Goal: Task Accomplishment & Management: Manage account settings

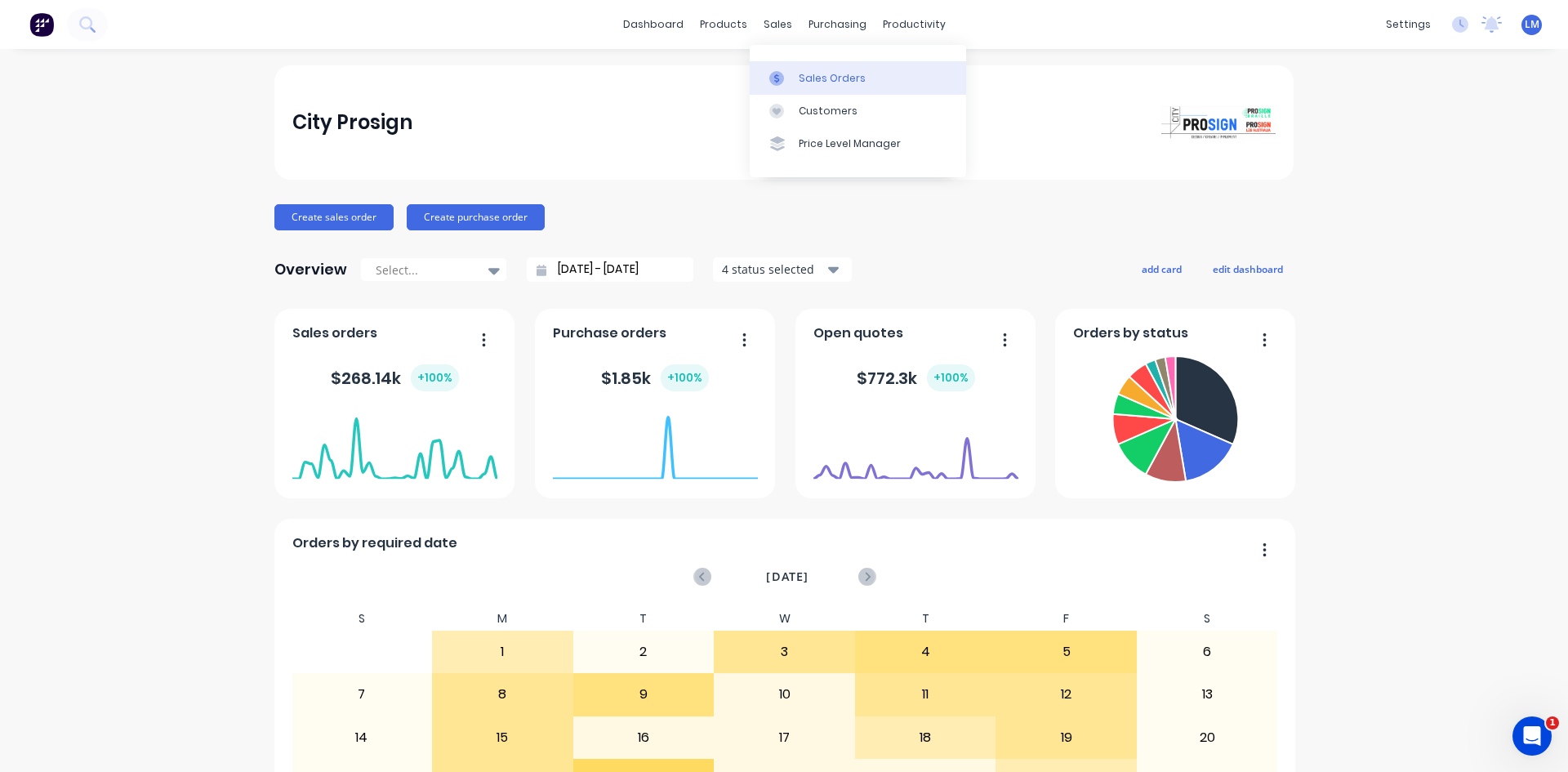
click at [829, 72] on div "Sales Orders" at bounding box center [832, 78] width 67 height 15
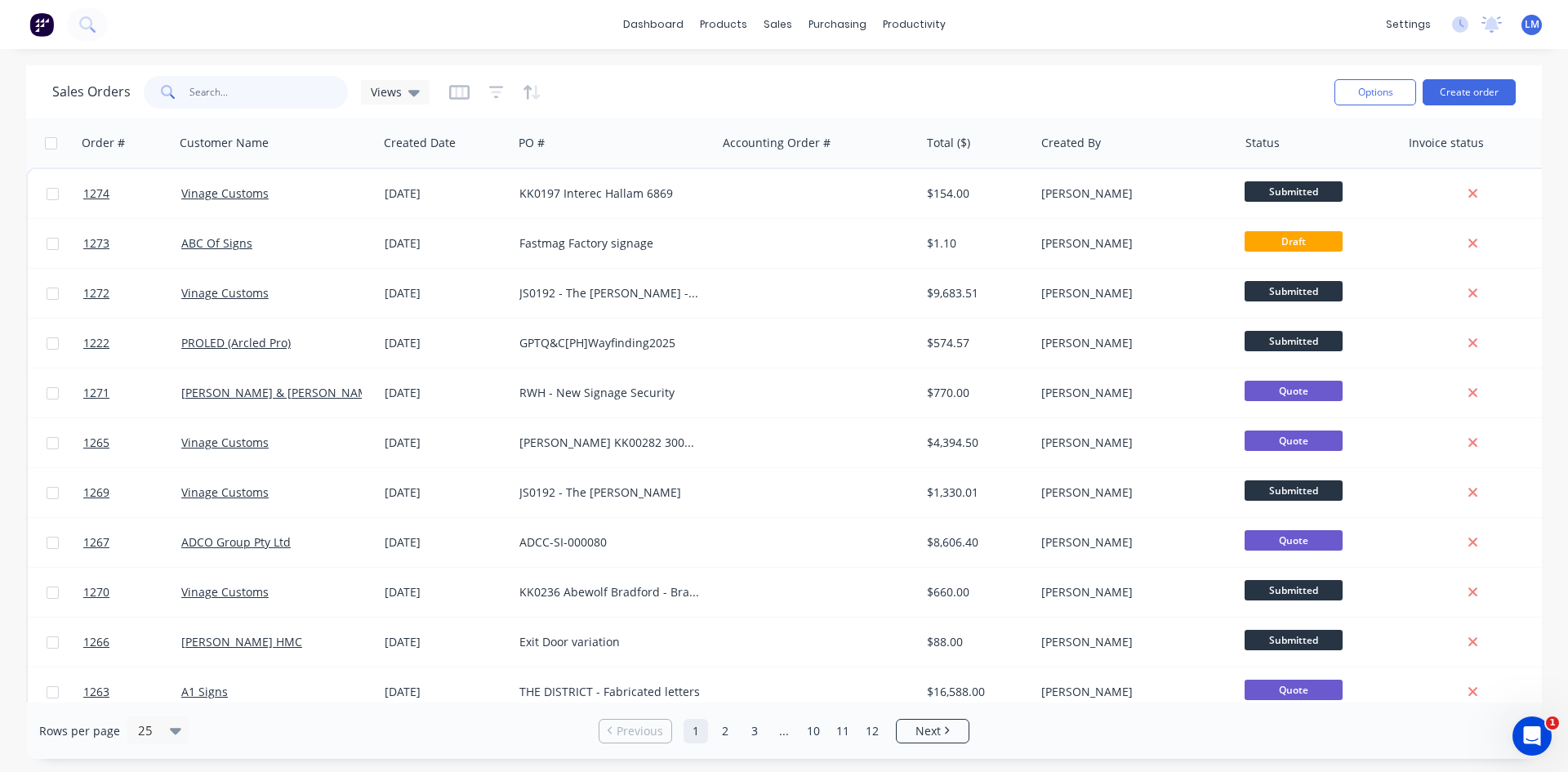
click at [246, 93] on input "text" at bounding box center [268, 92] width 159 height 33
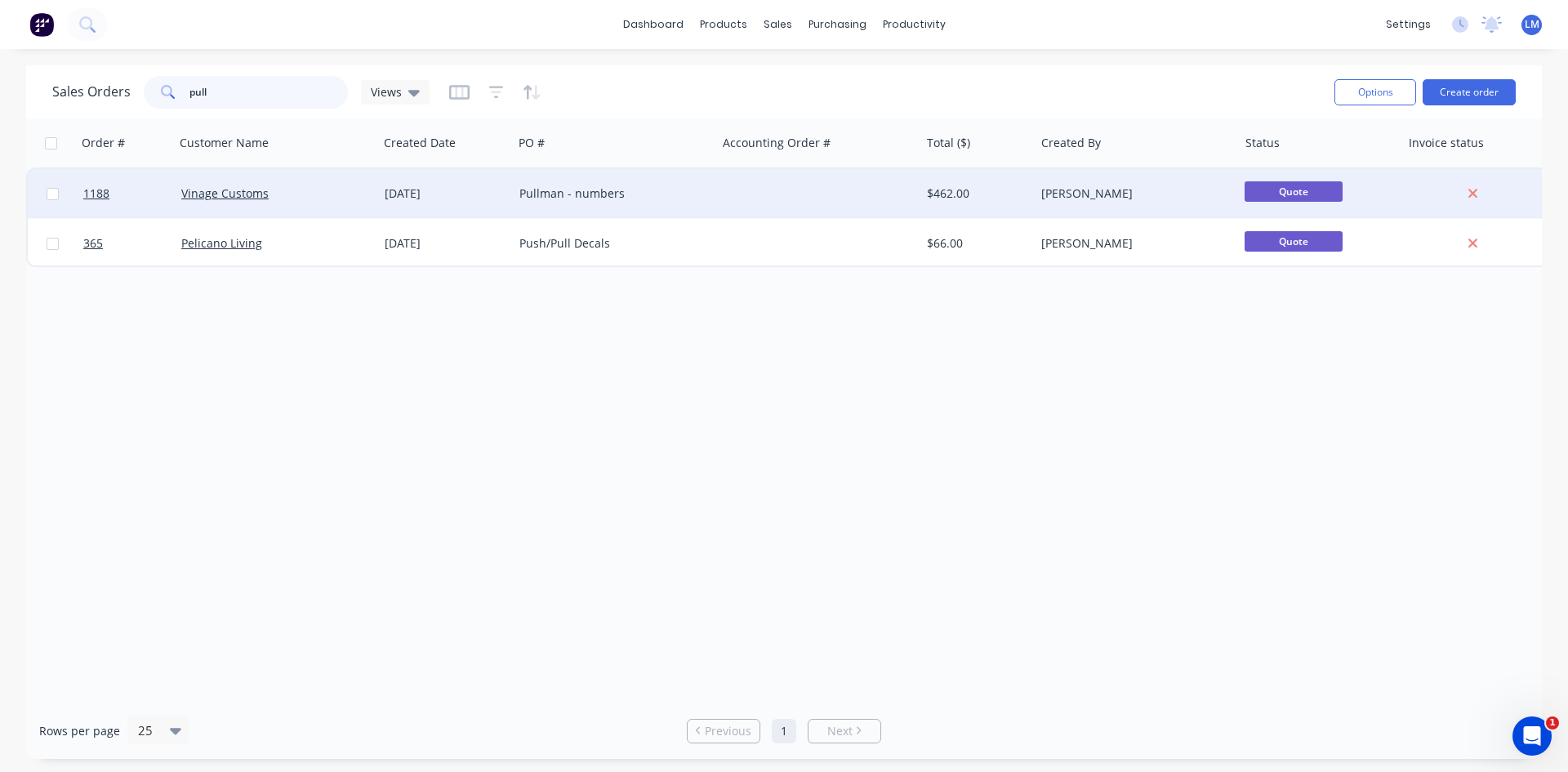
type input "pull"
click at [569, 196] on div "Pullman - numbers" at bounding box center [610, 193] width 182 height 16
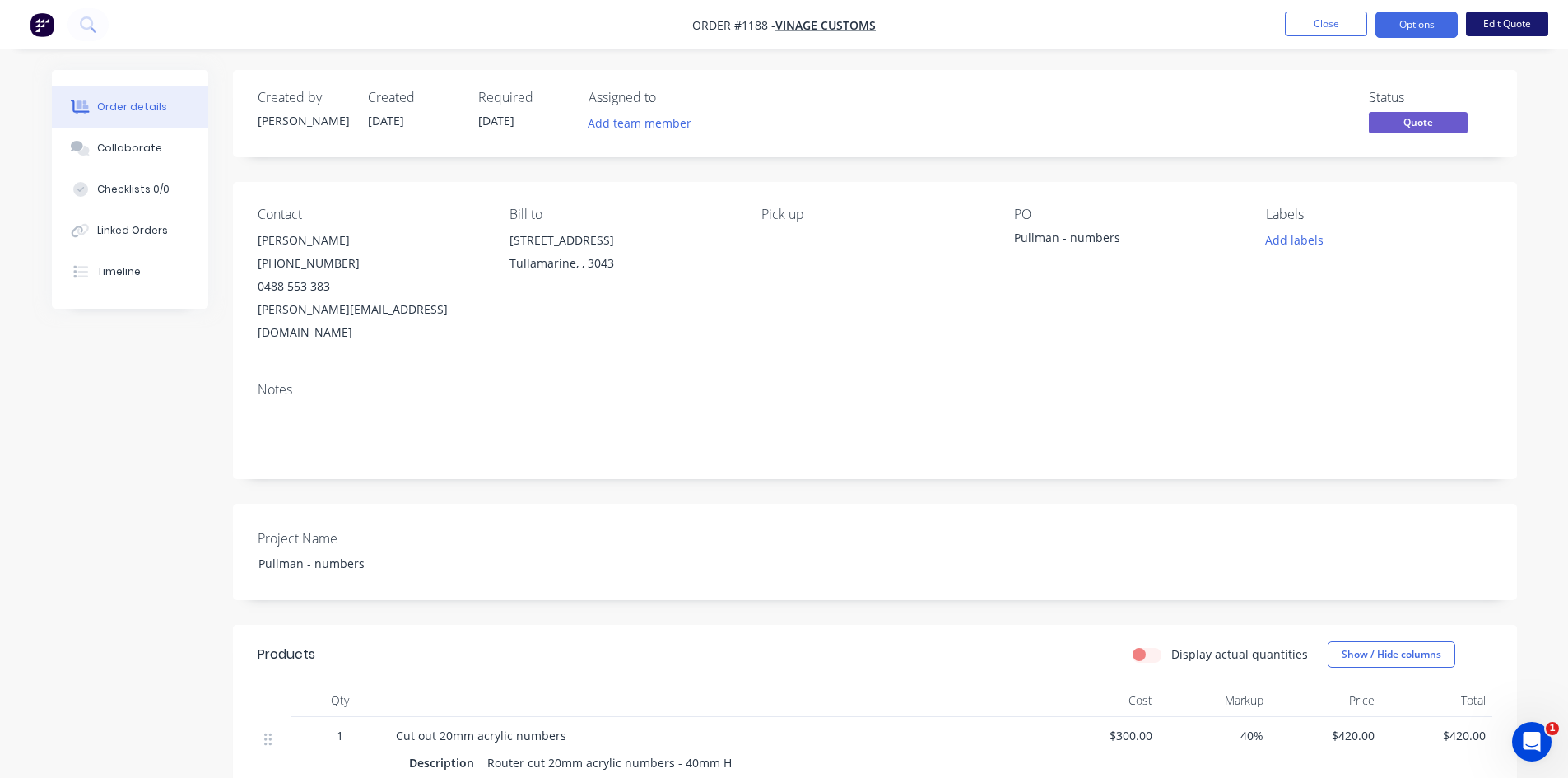
click at [1502, 25] on button "Edit Quote" at bounding box center [1507, 24] width 83 height 25
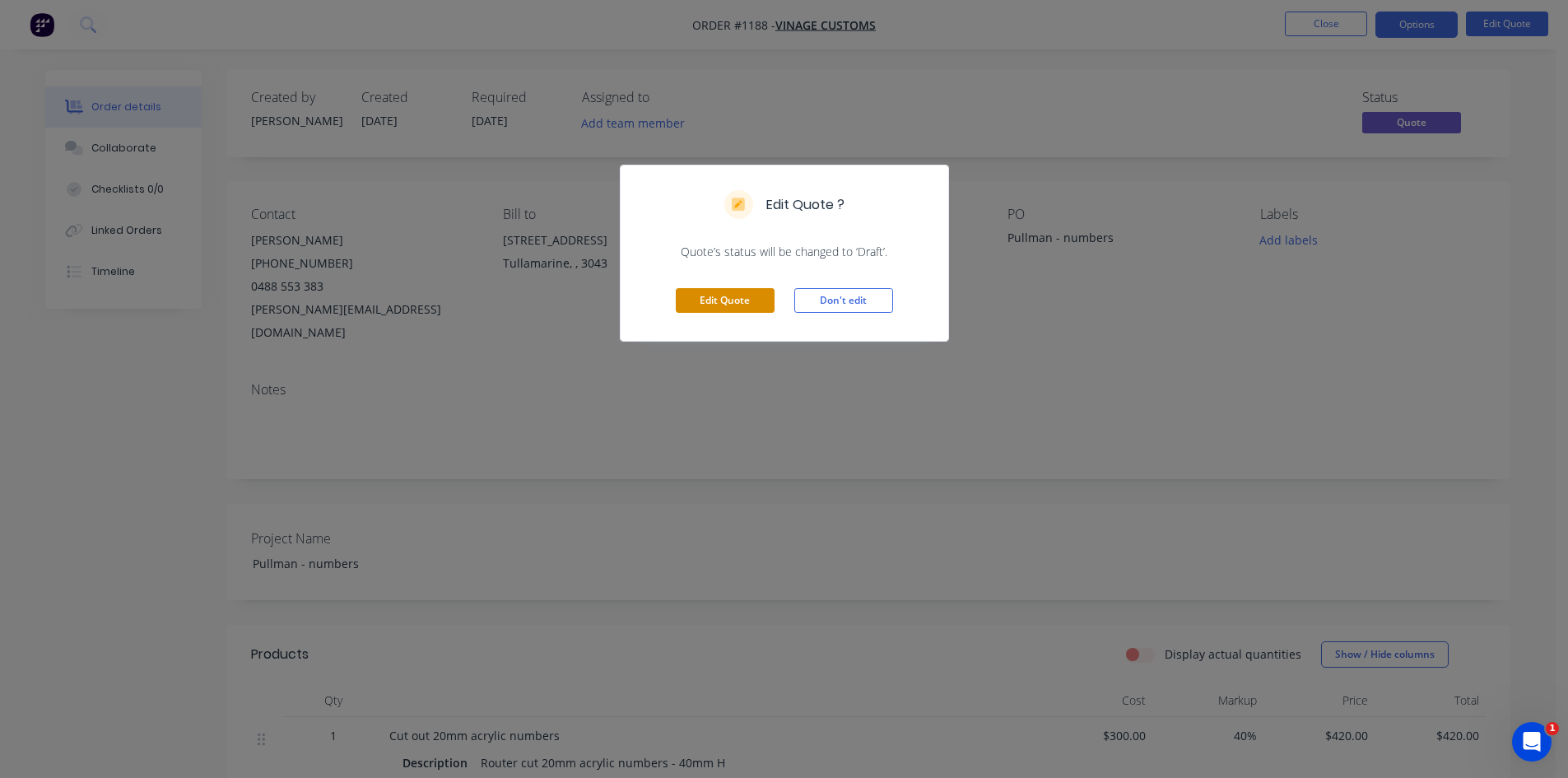
click at [737, 293] on button "Edit Quote" at bounding box center [725, 301] width 99 height 25
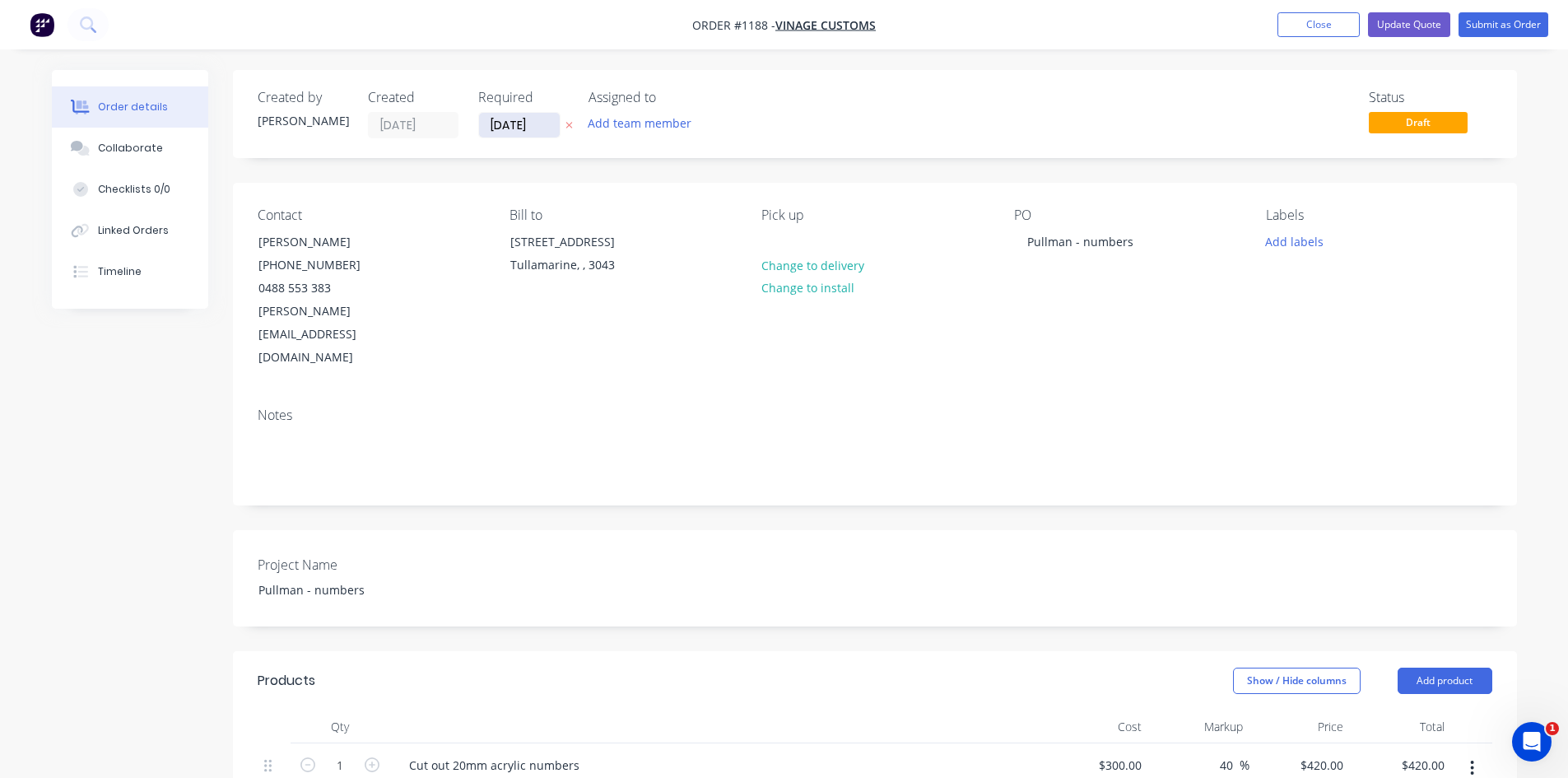
click at [530, 124] on input "[DATE]" at bounding box center [519, 125] width 81 height 25
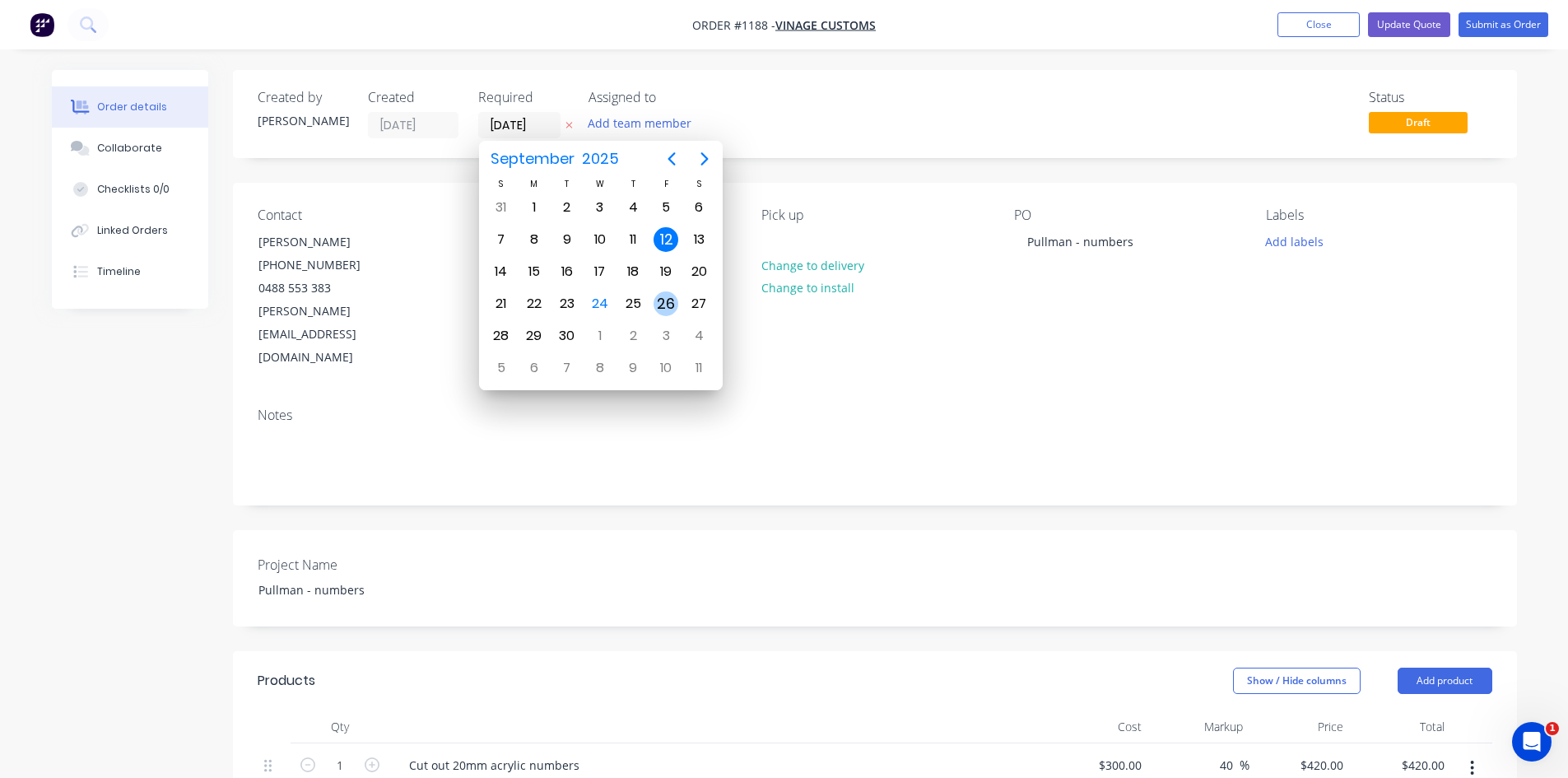
click at [658, 300] on div "26" at bounding box center [666, 304] width 25 height 25
type input "[DATE]"
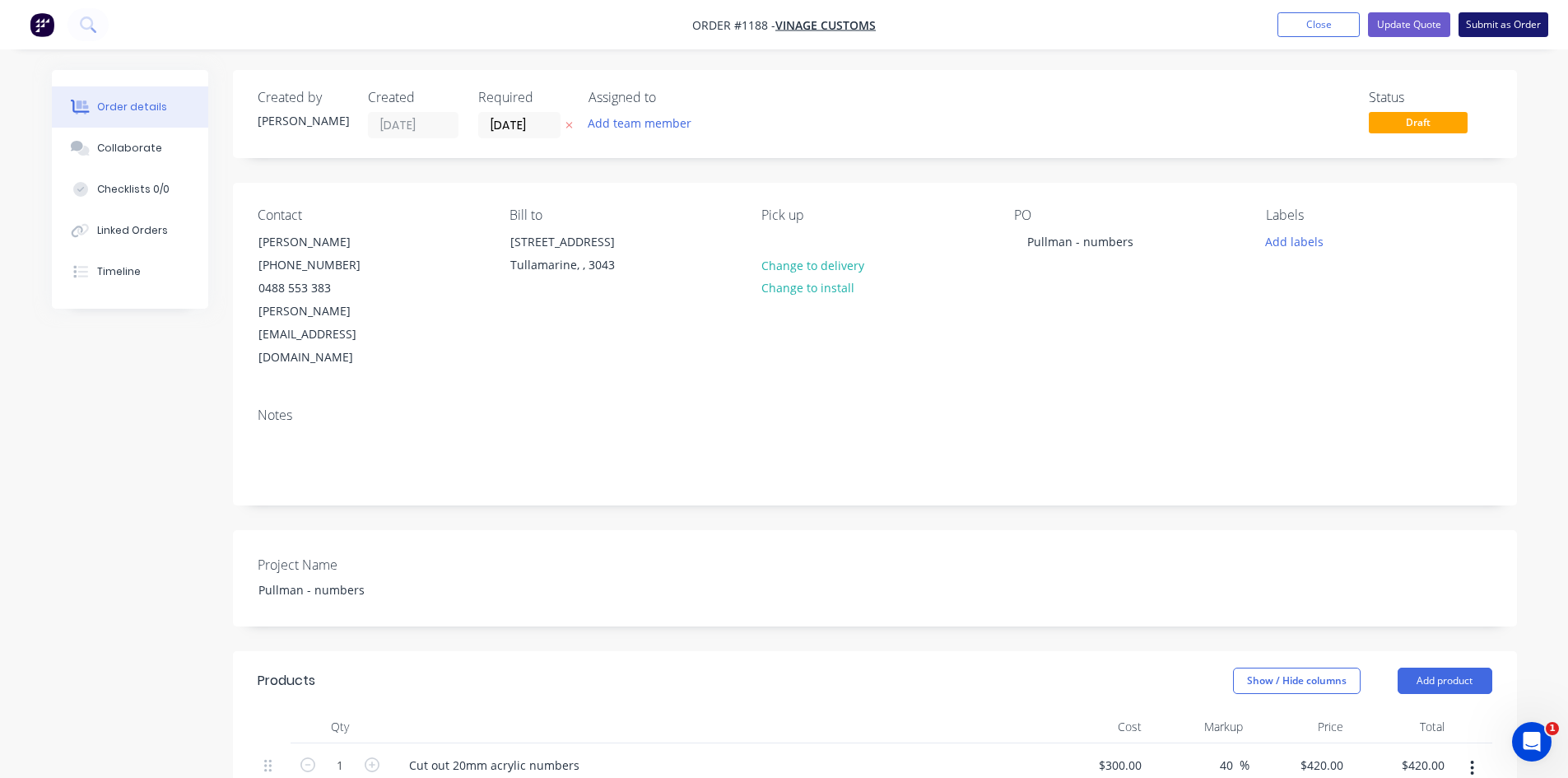
click at [1482, 27] on button "Submit as Order" at bounding box center [1503, 25] width 90 height 25
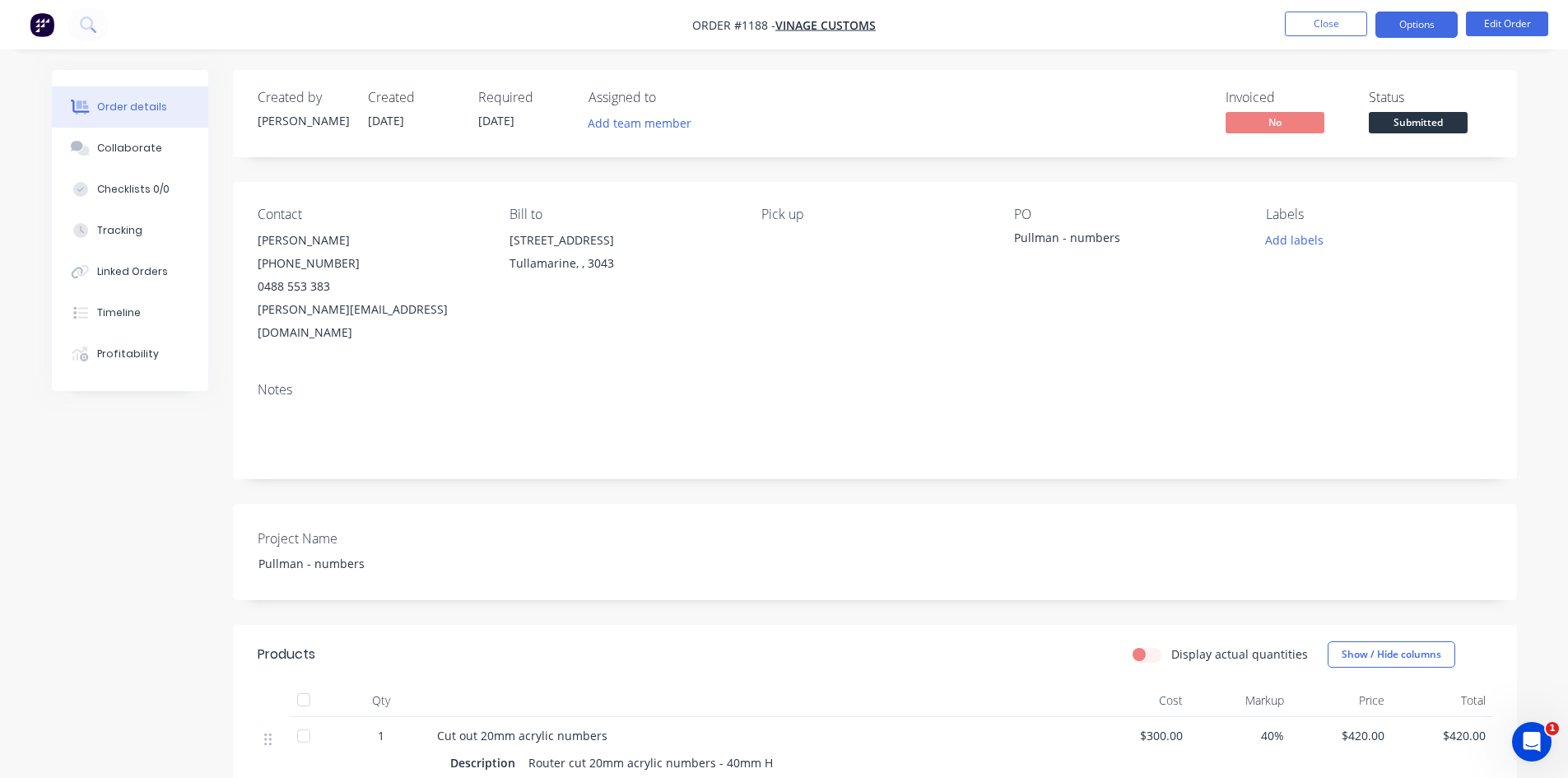
click at [1425, 27] on button "Options" at bounding box center [1416, 25] width 83 height 27
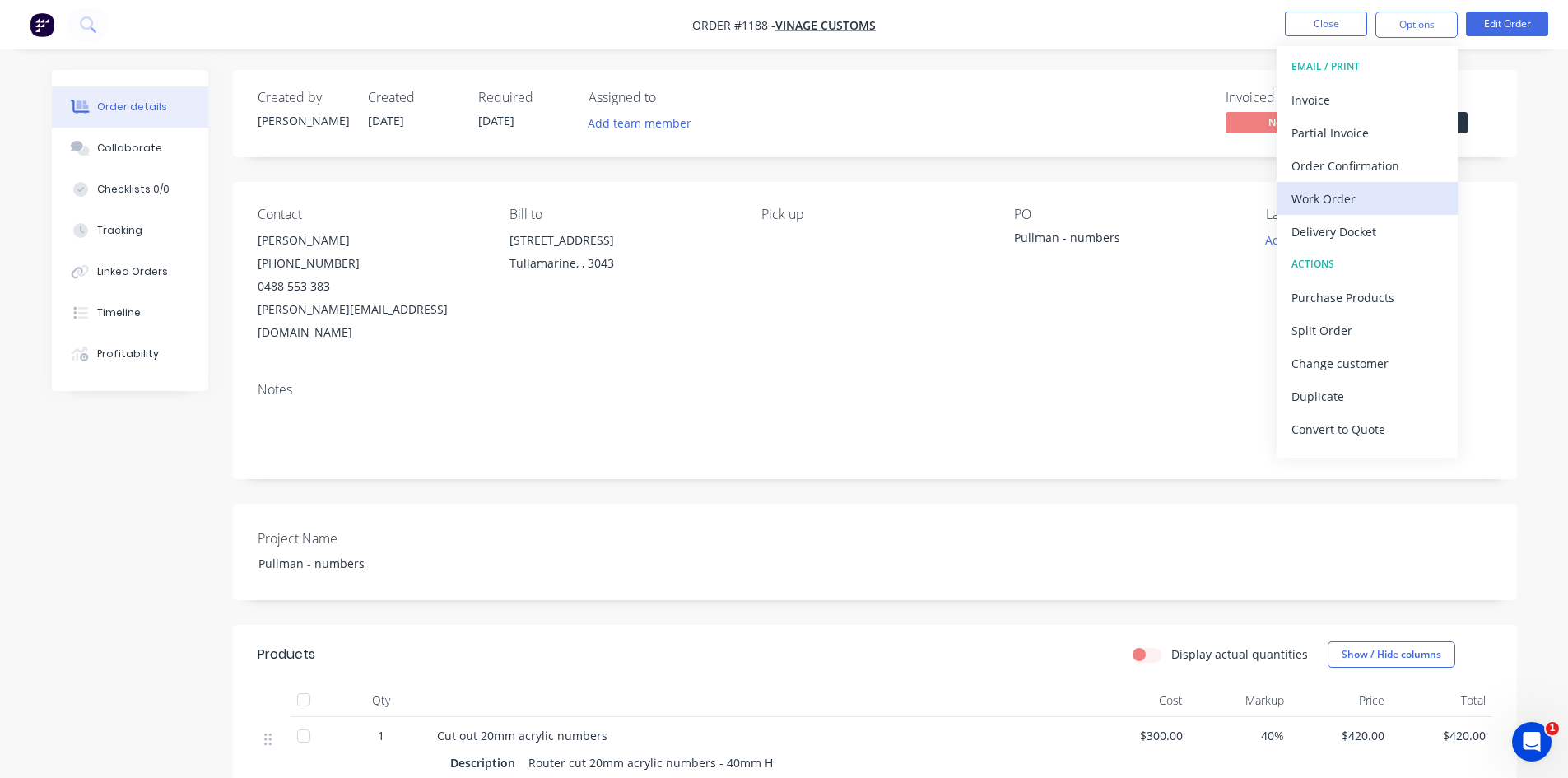
click at [1336, 205] on div "Work Order" at bounding box center [1368, 198] width 152 height 24
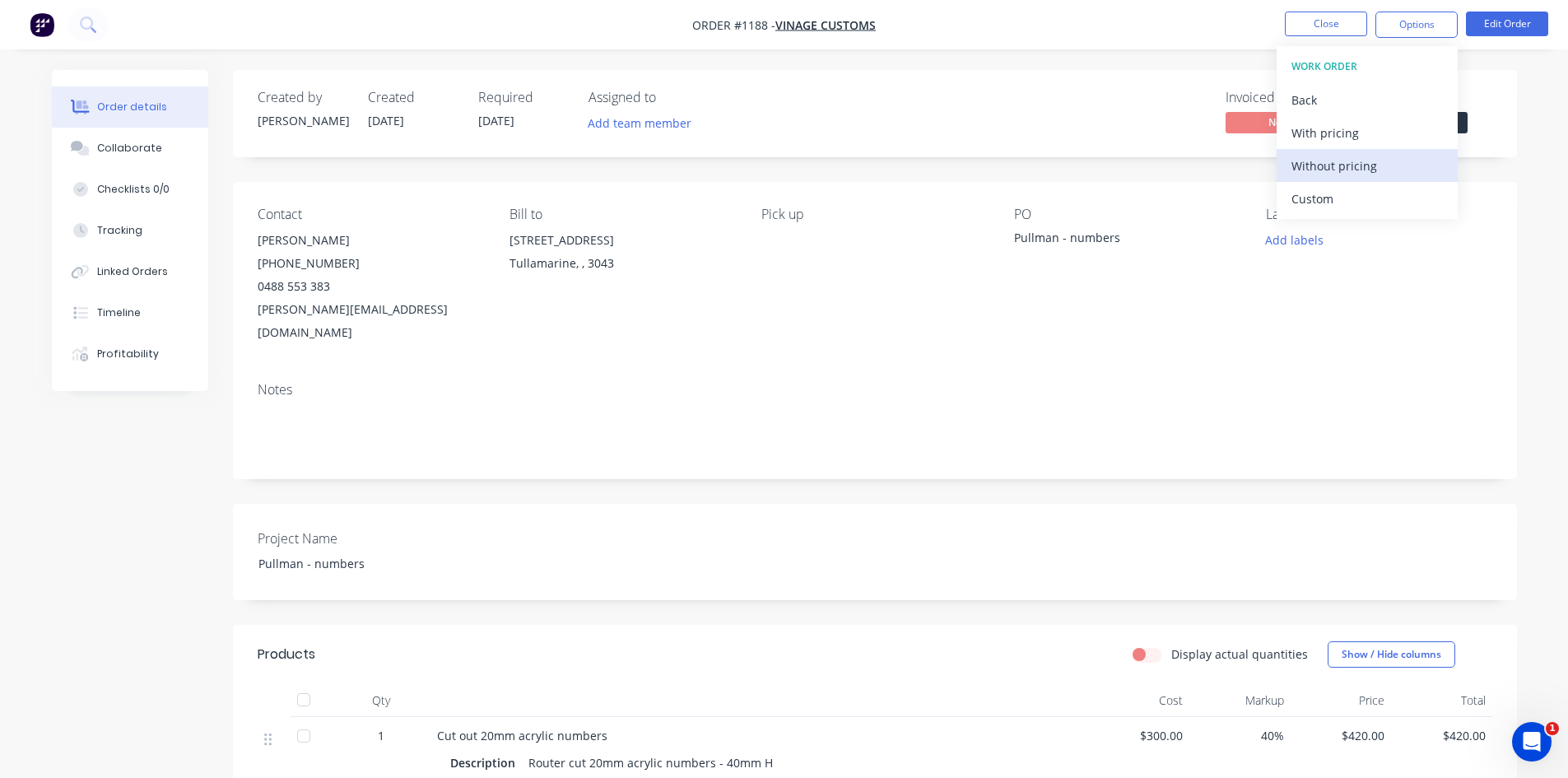
click at [1344, 171] on div "Without pricing" at bounding box center [1368, 165] width 152 height 24
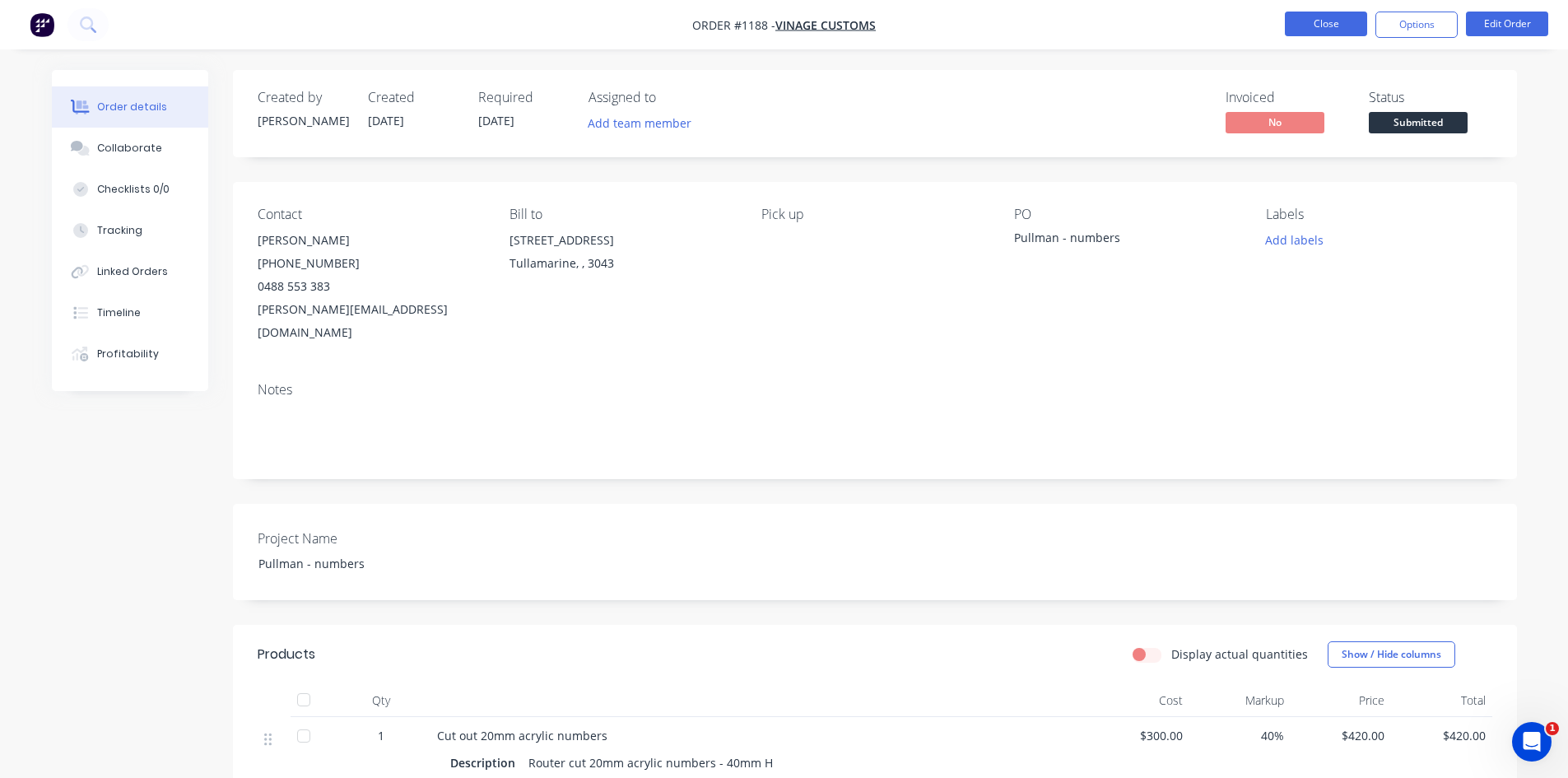
click at [1333, 27] on button "Close" at bounding box center [1326, 24] width 83 height 25
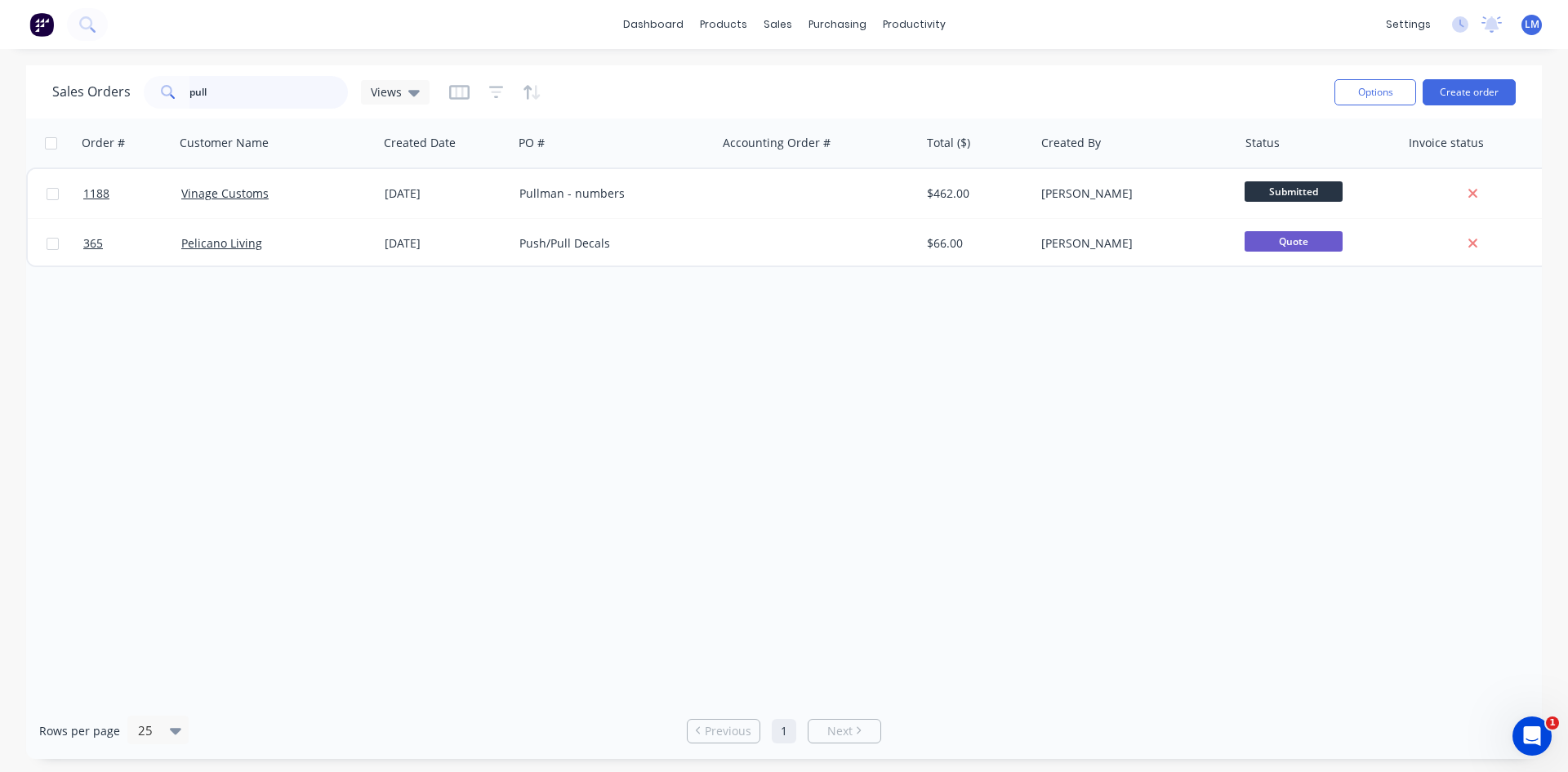
drag, startPoint x: 227, startPoint y: 91, endPoint x: 131, endPoint y: 91, distance: 96.0
click at [131, 91] on div "Sales Orders pull Views" at bounding box center [241, 92] width 378 height 33
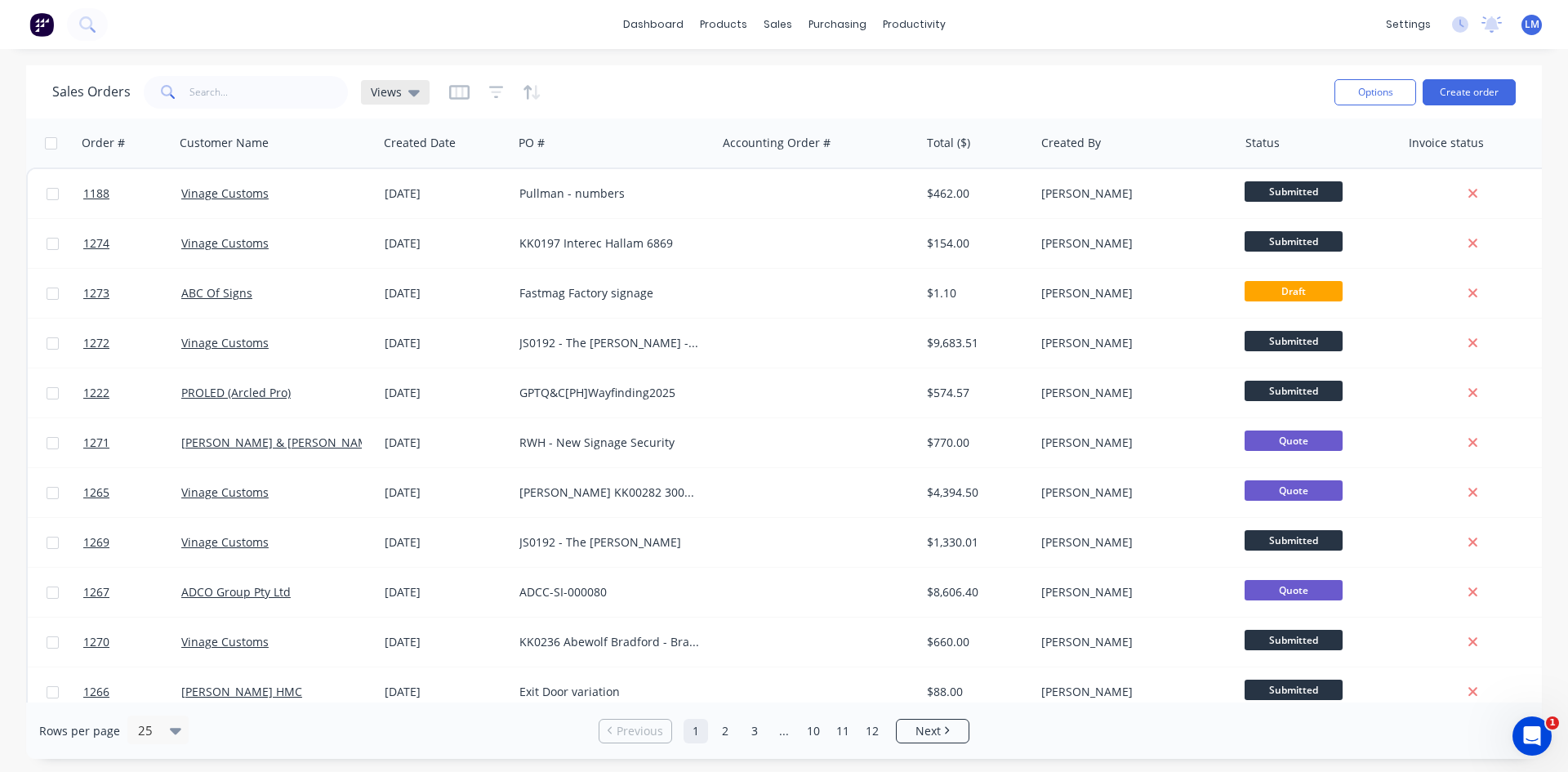
click at [410, 92] on icon at bounding box center [414, 92] width 11 height 7
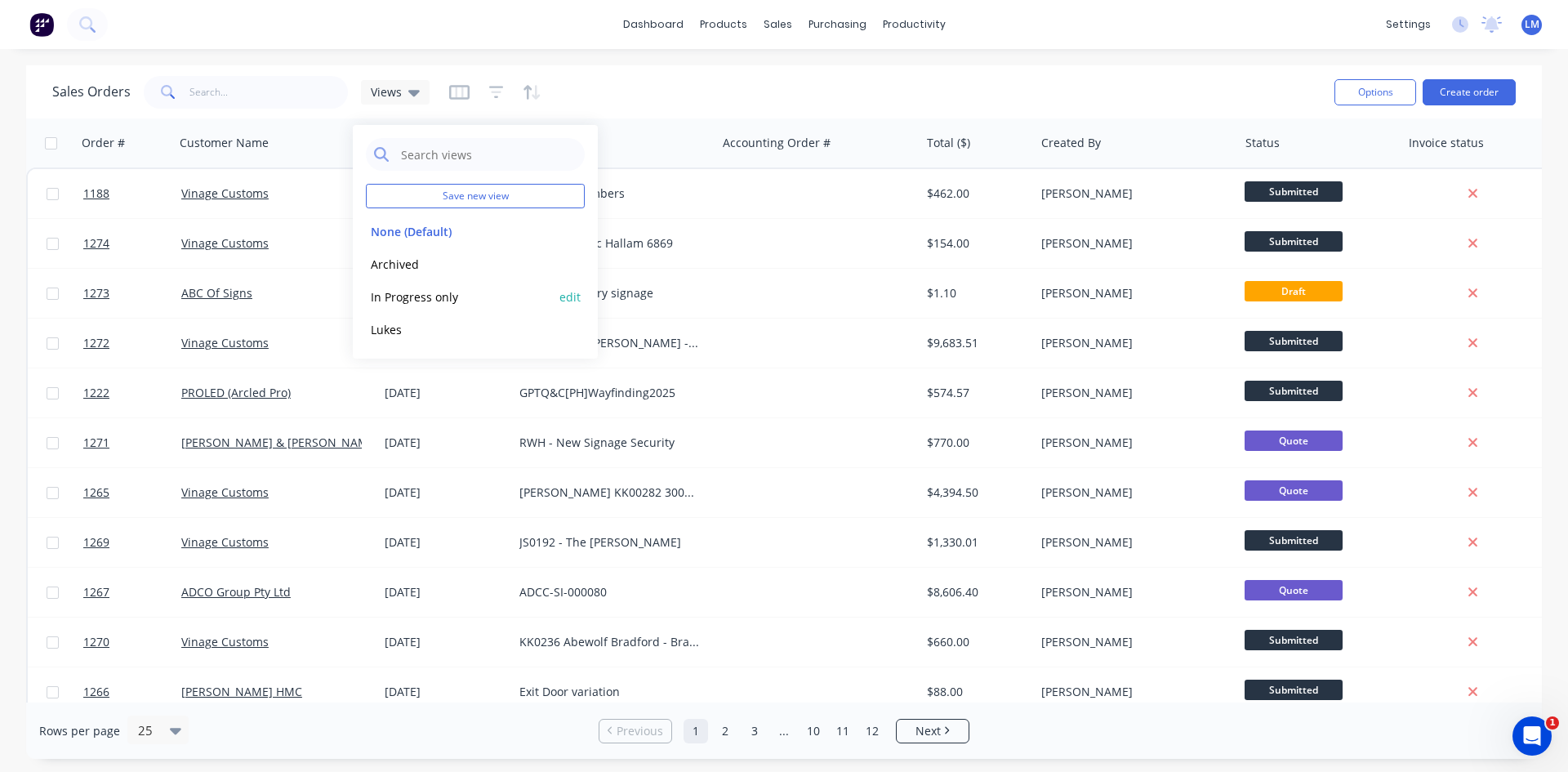
click at [419, 298] on button "In Progress only" at bounding box center [460, 297] width 186 height 19
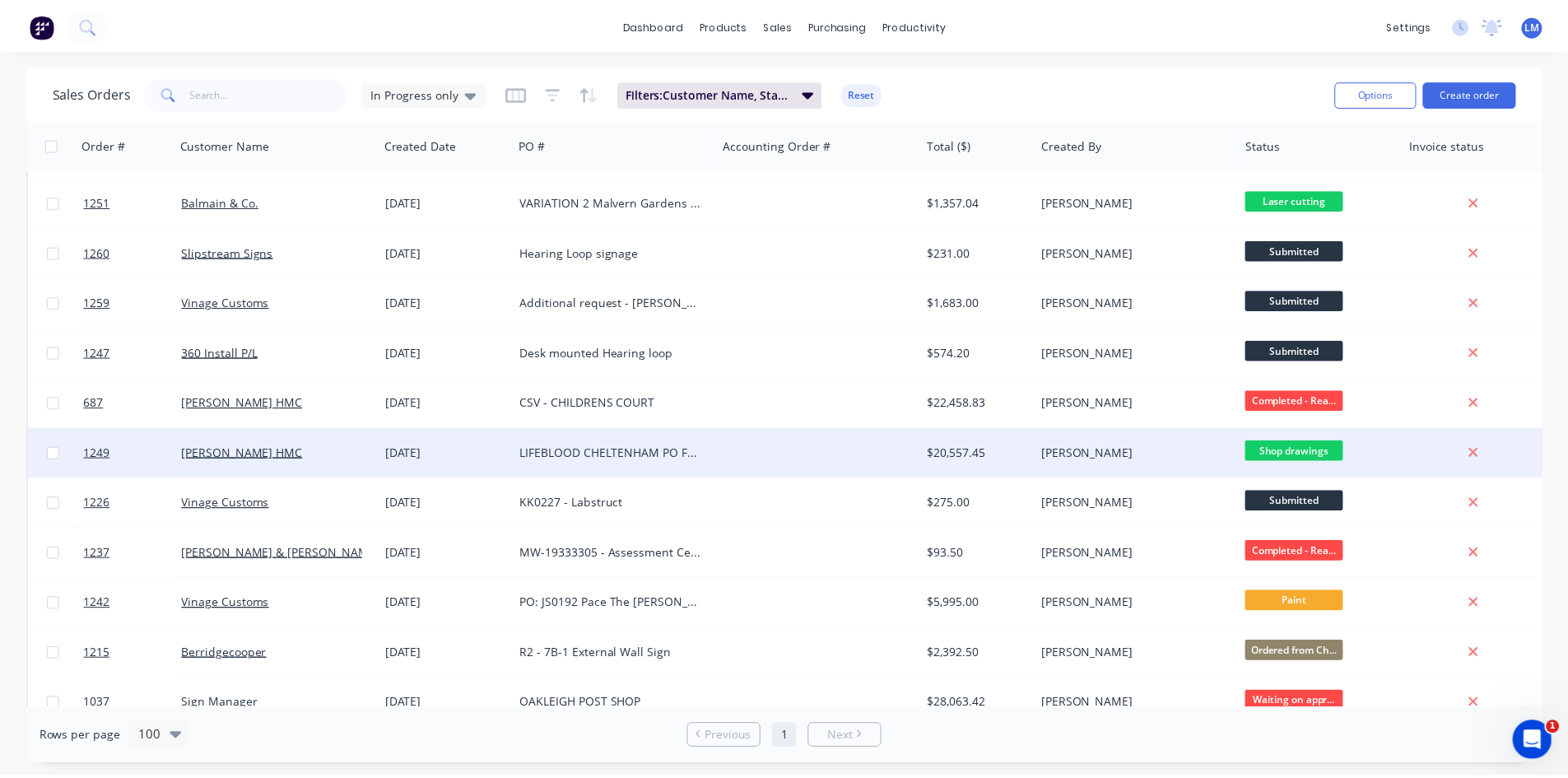
scroll to position [576, 0]
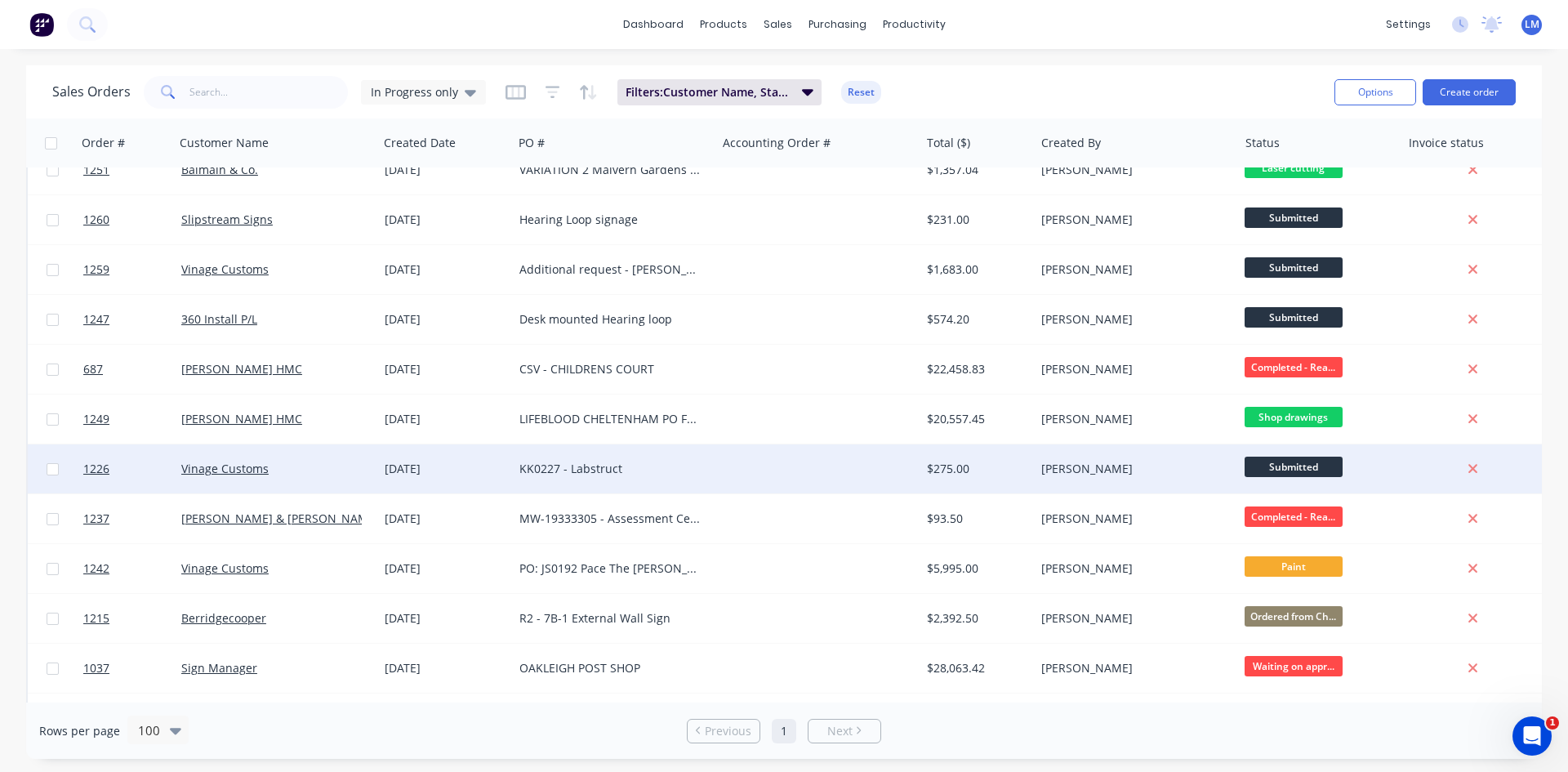
click at [880, 465] on div at bounding box center [818, 469] width 203 height 49
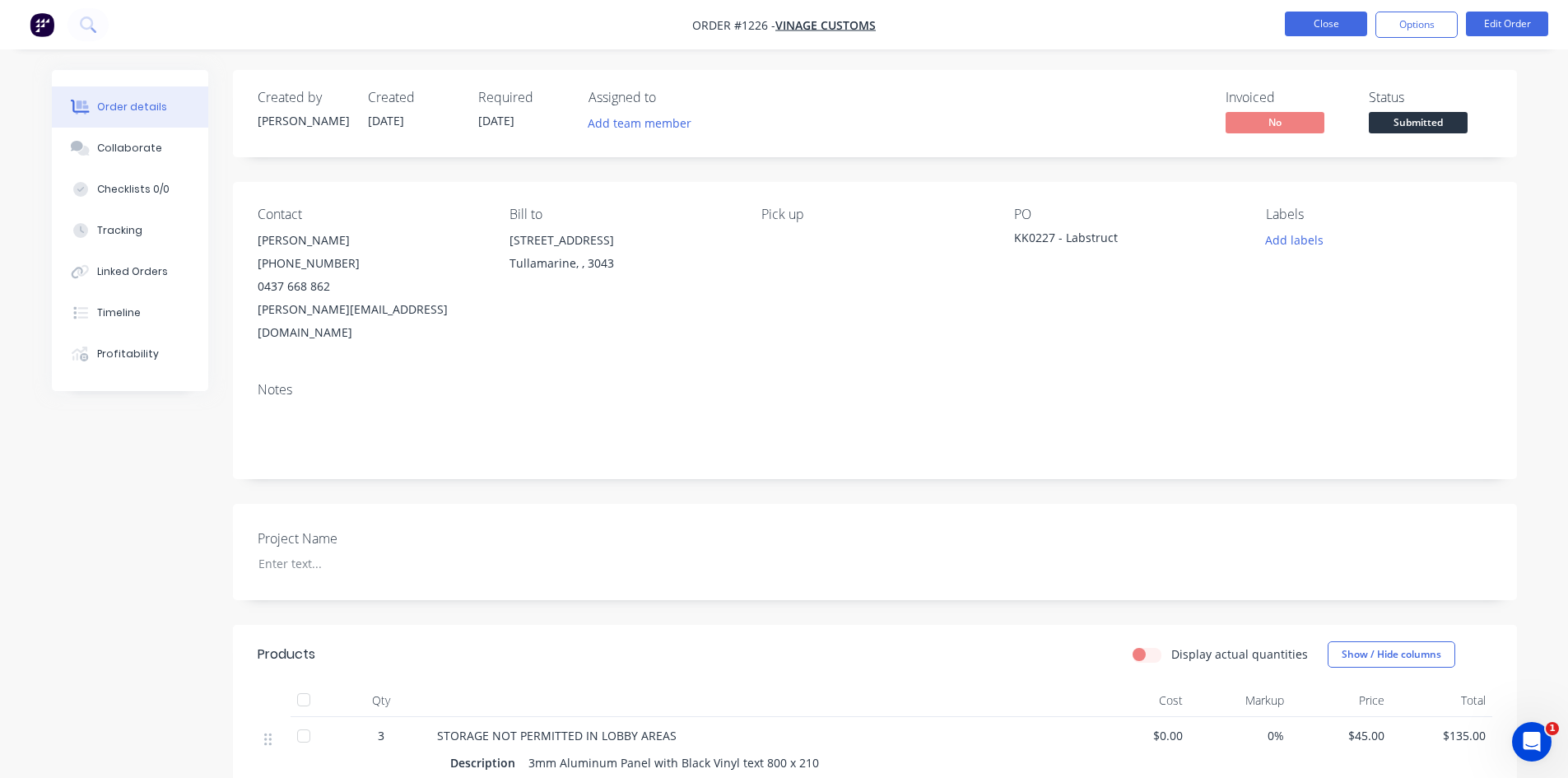
click at [1326, 21] on button "Close" at bounding box center [1326, 24] width 83 height 25
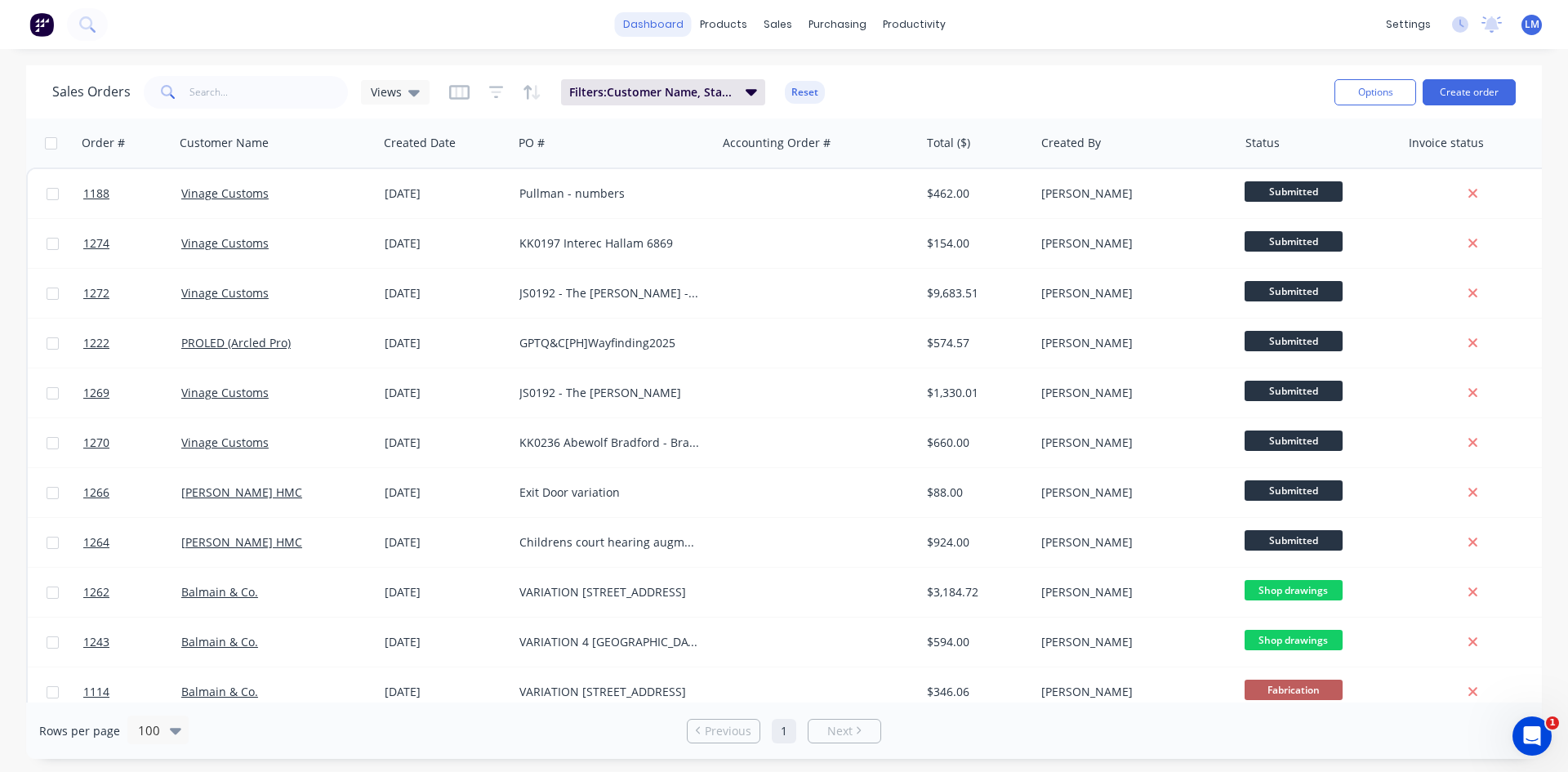
click at [668, 16] on link "dashboard" at bounding box center [654, 24] width 77 height 24
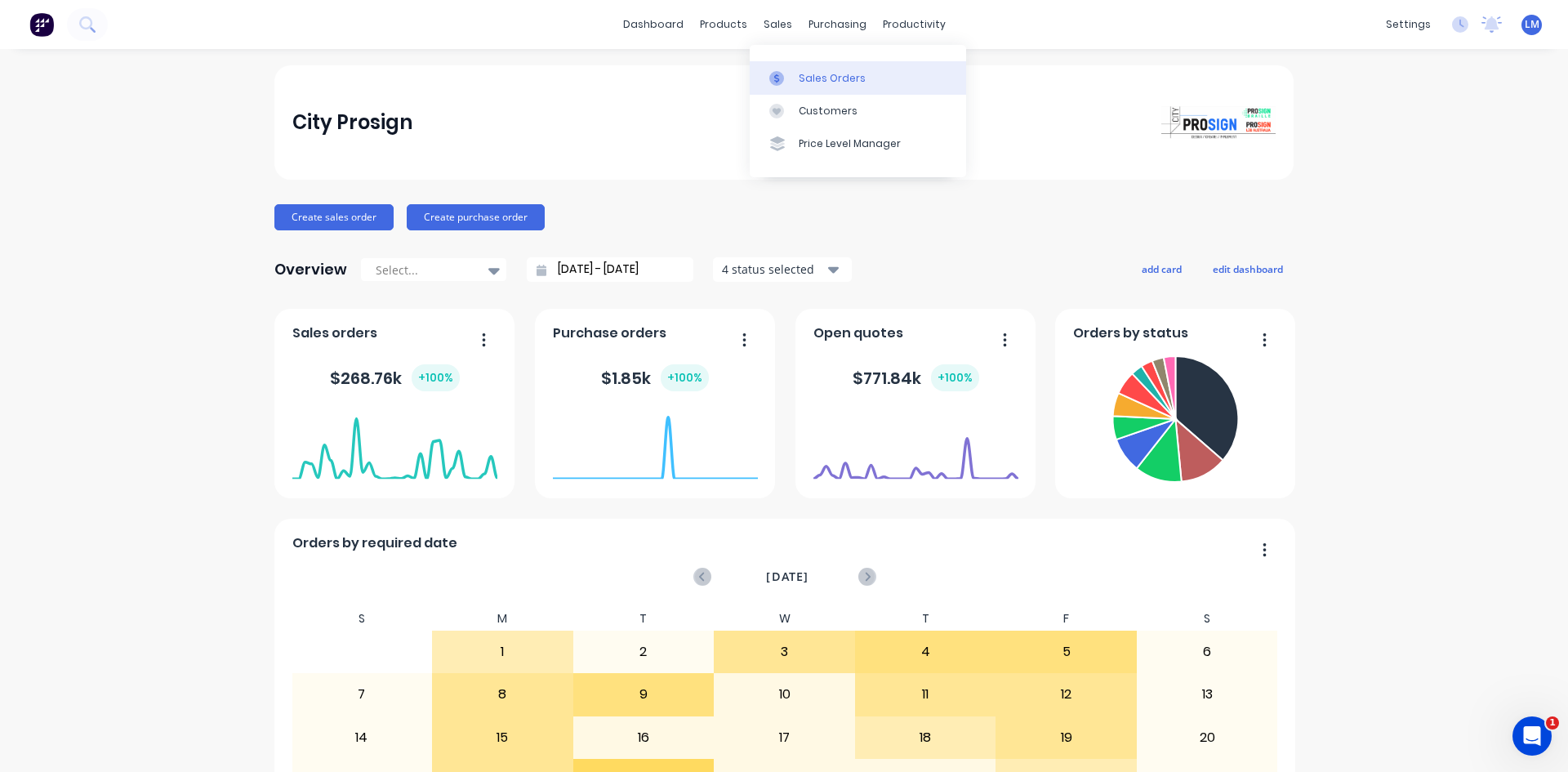
click at [811, 79] on div "Sales Orders" at bounding box center [832, 78] width 67 height 15
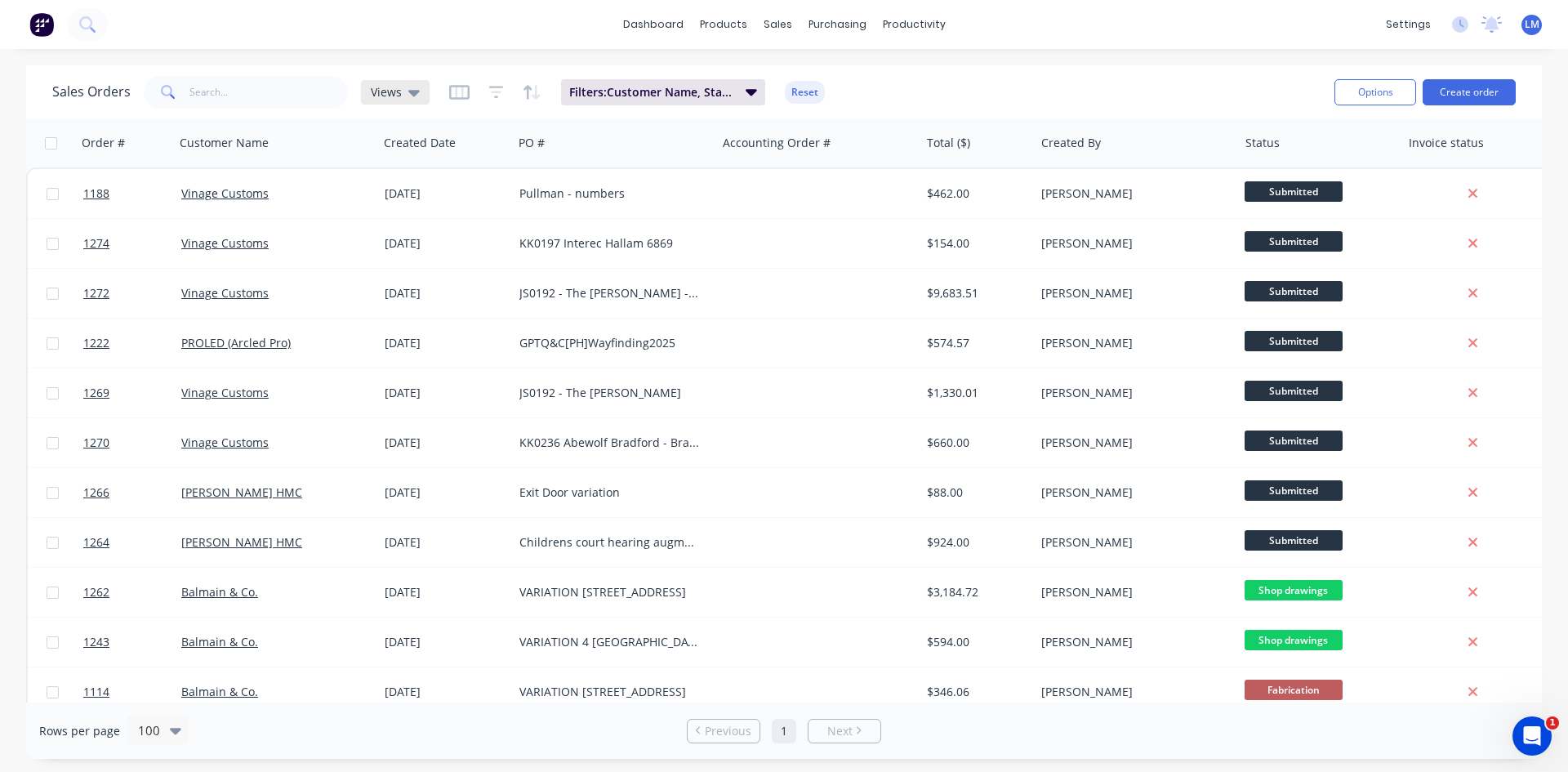
click at [415, 92] on icon at bounding box center [414, 92] width 11 height 7
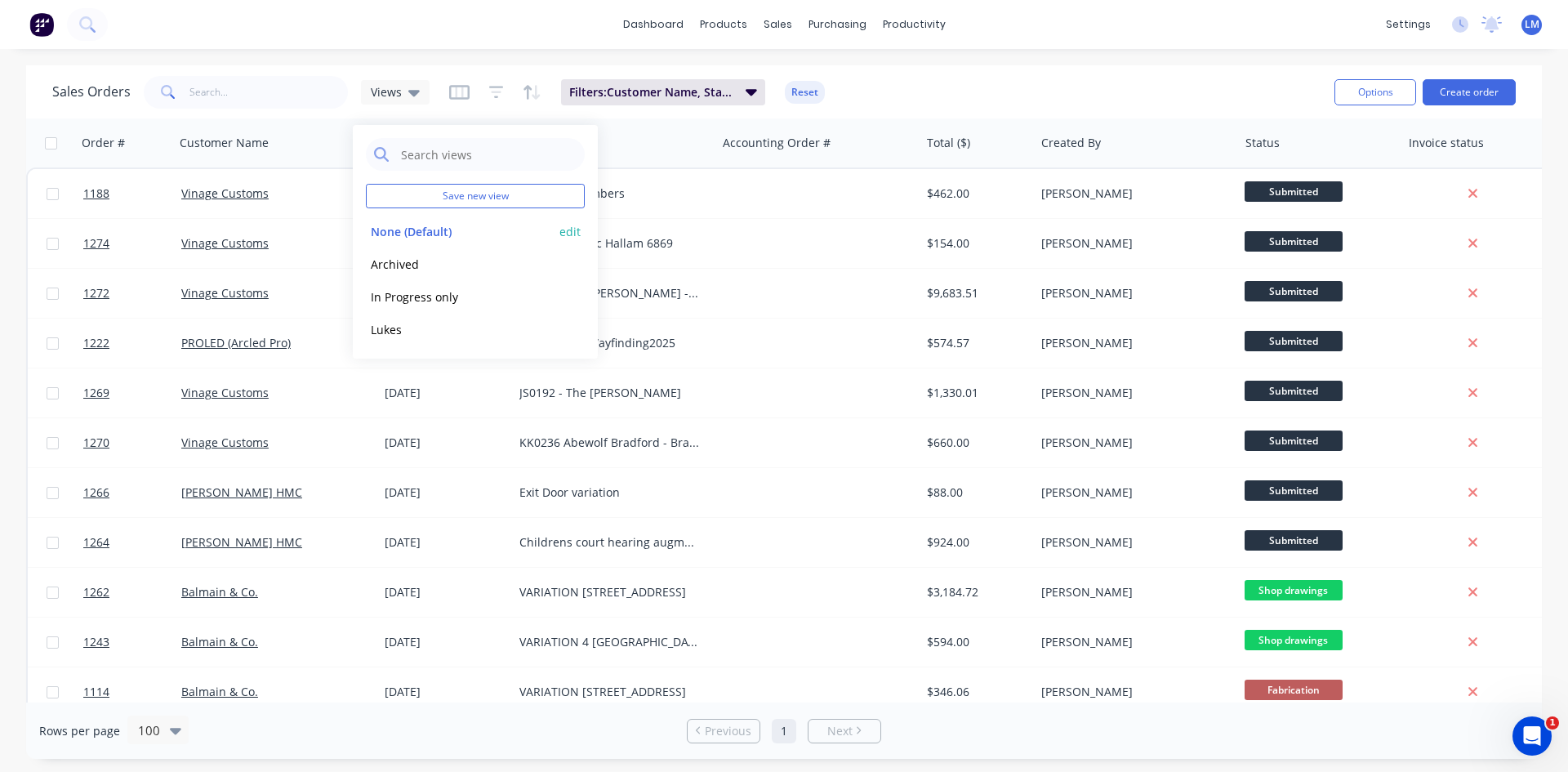
click at [406, 229] on button "None (Default)" at bounding box center [460, 232] width 186 height 19
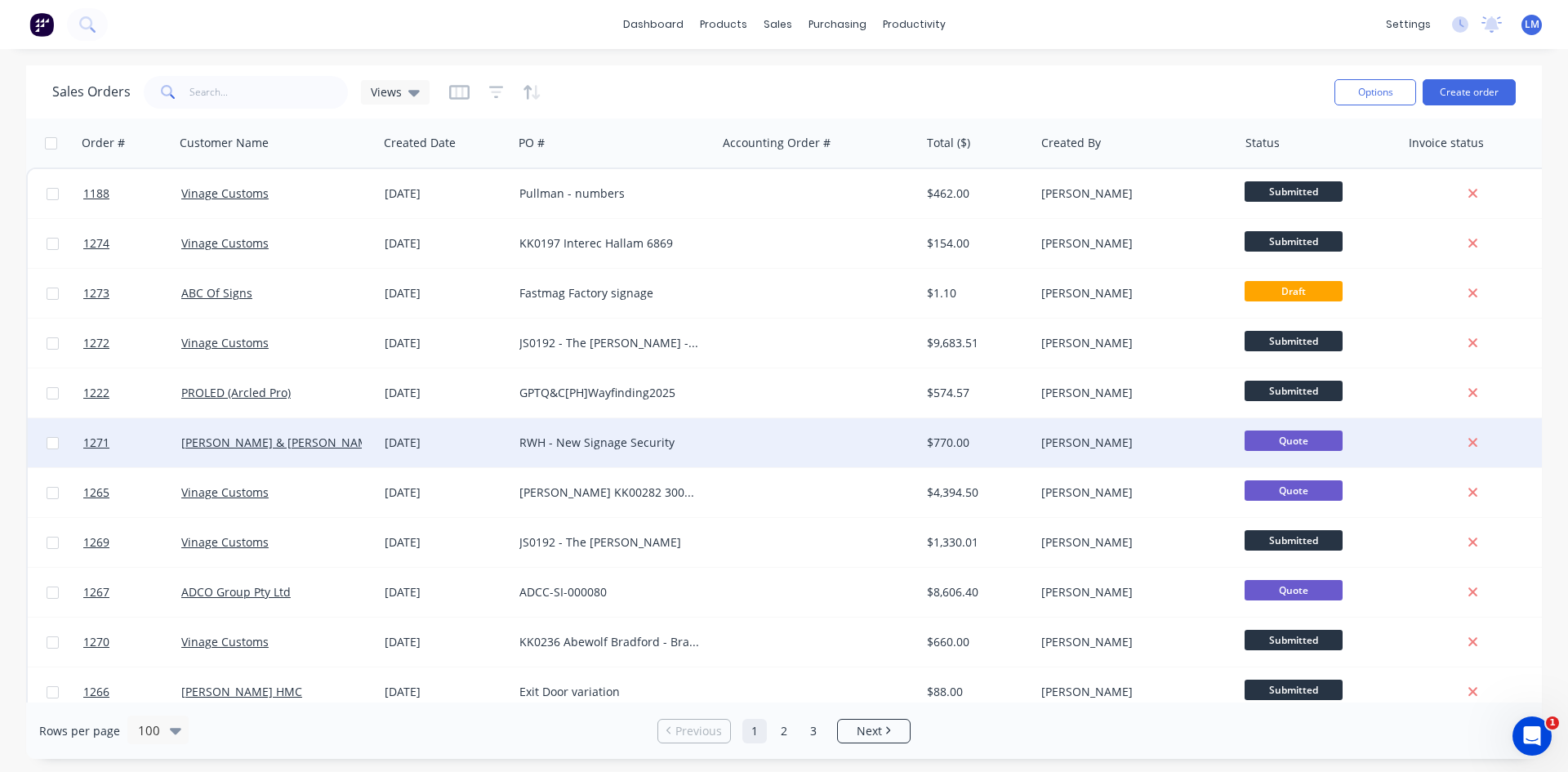
click at [567, 432] on div "RWH - New Signage Security" at bounding box center [615, 442] width 203 height 49
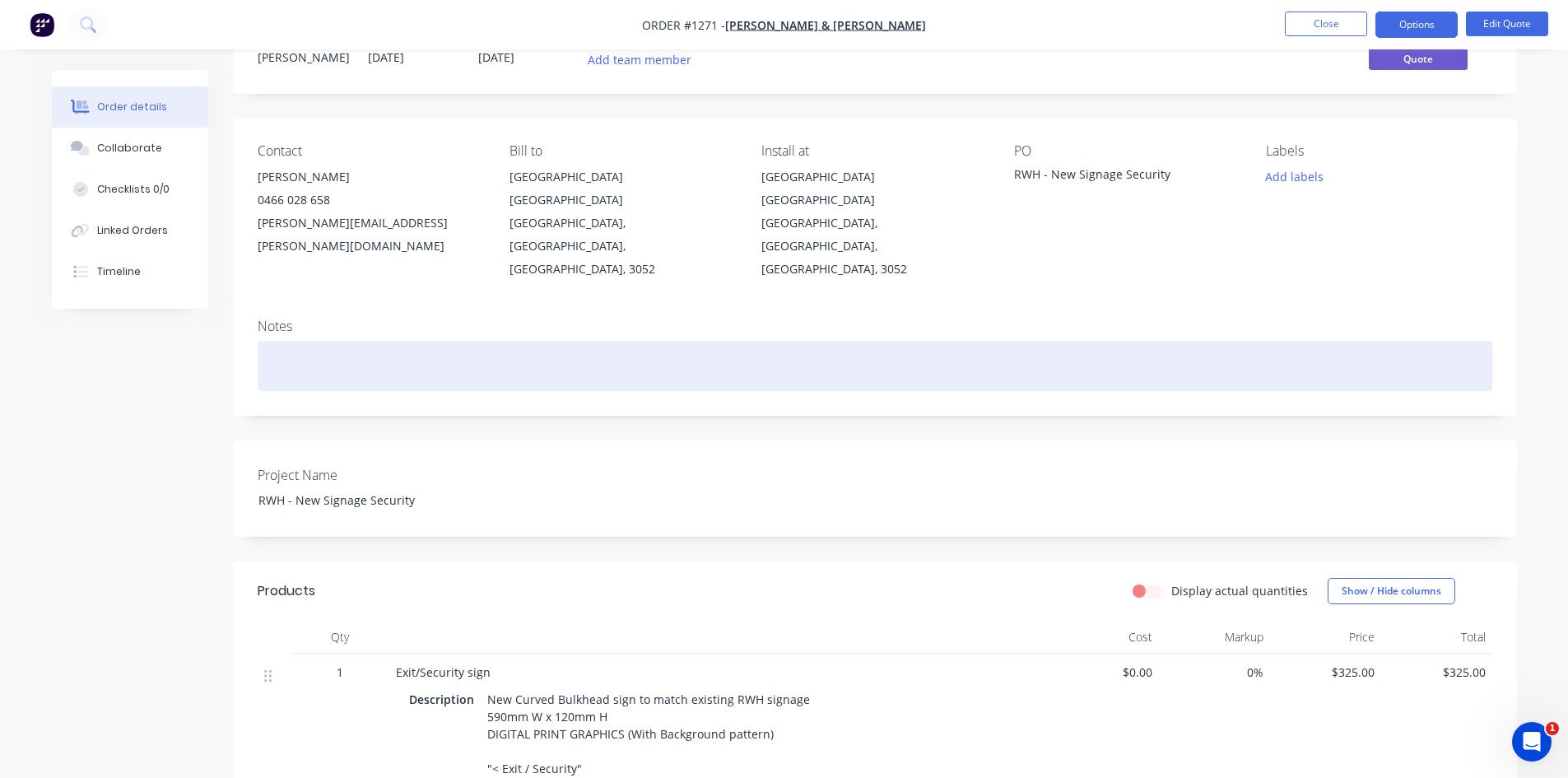
scroll to position [164, 0]
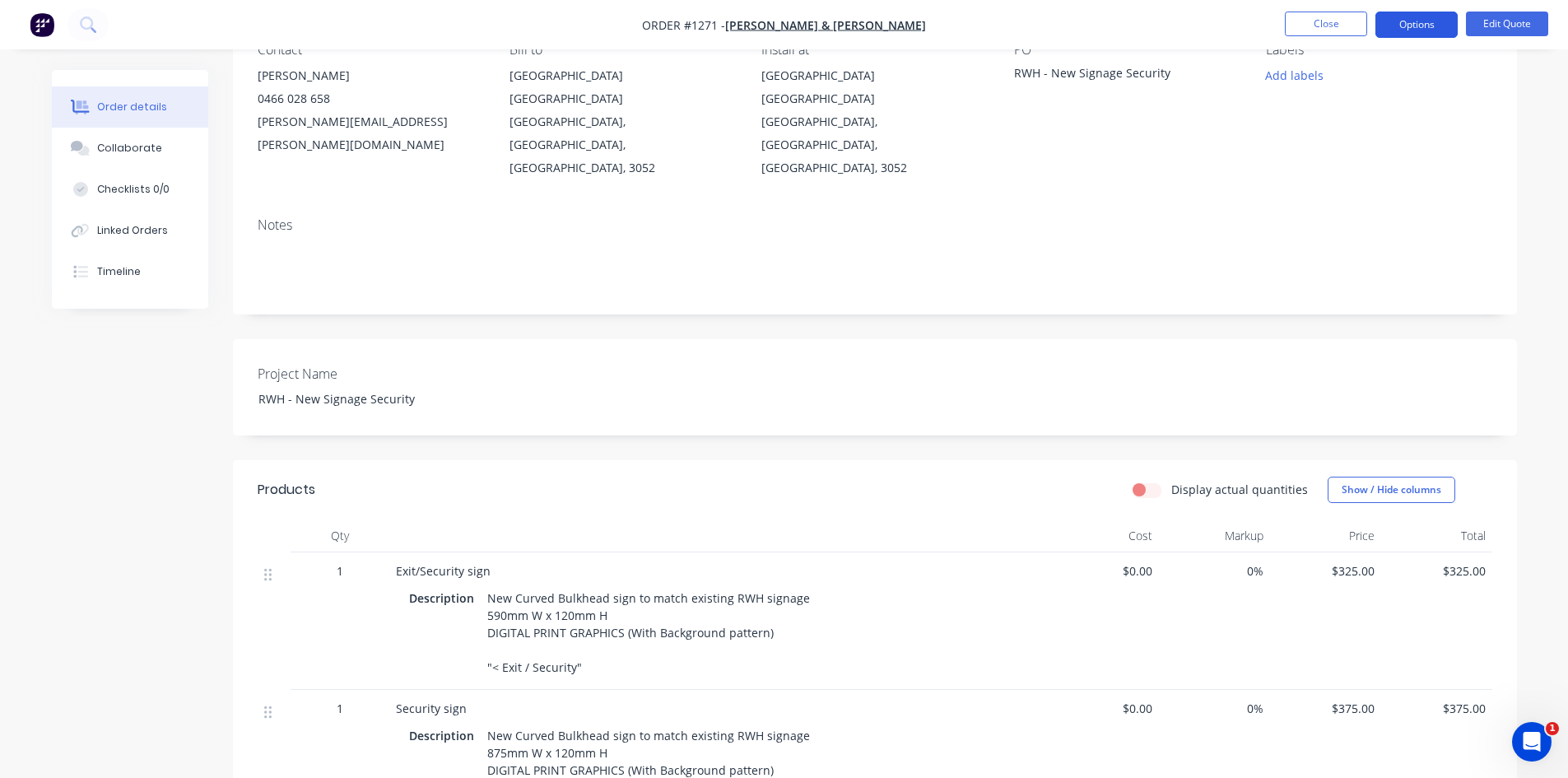
click at [1414, 28] on button "Options" at bounding box center [1416, 25] width 83 height 27
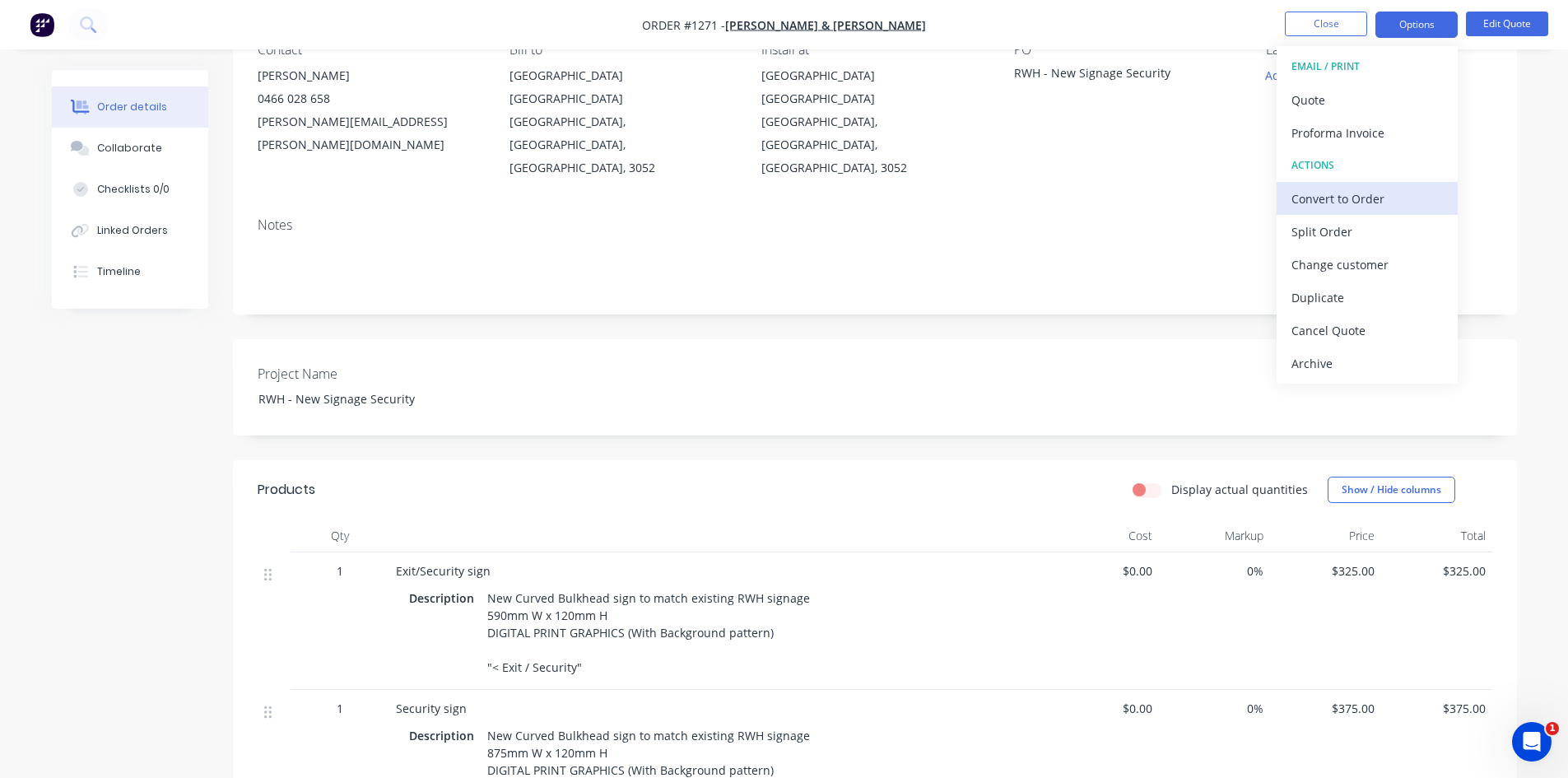
click at [1361, 198] on div "Convert to Order" at bounding box center [1368, 198] width 152 height 24
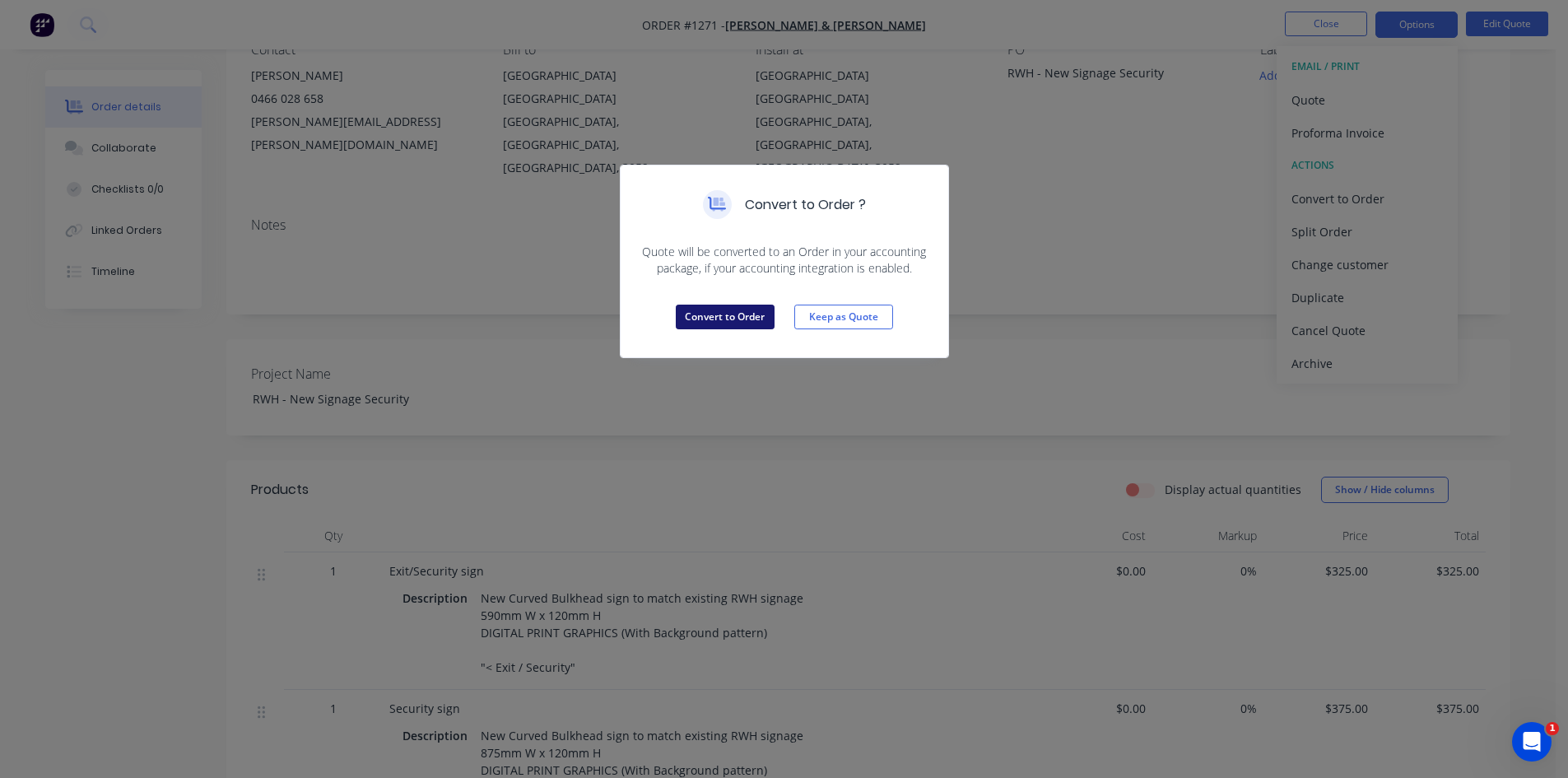
click at [746, 321] on button "Convert to Order" at bounding box center [725, 317] width 99 height 25
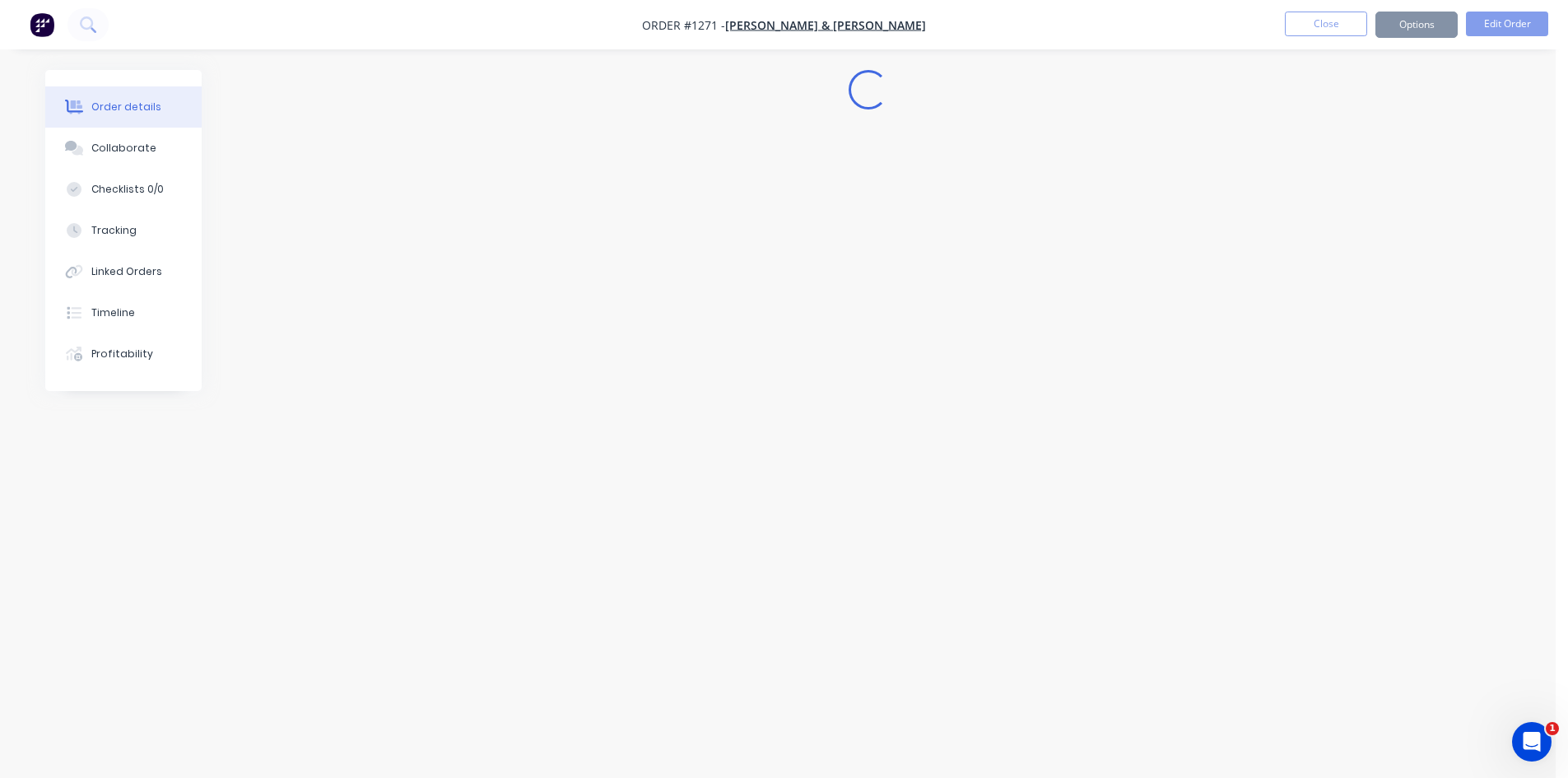
scroll to position [0, 0]
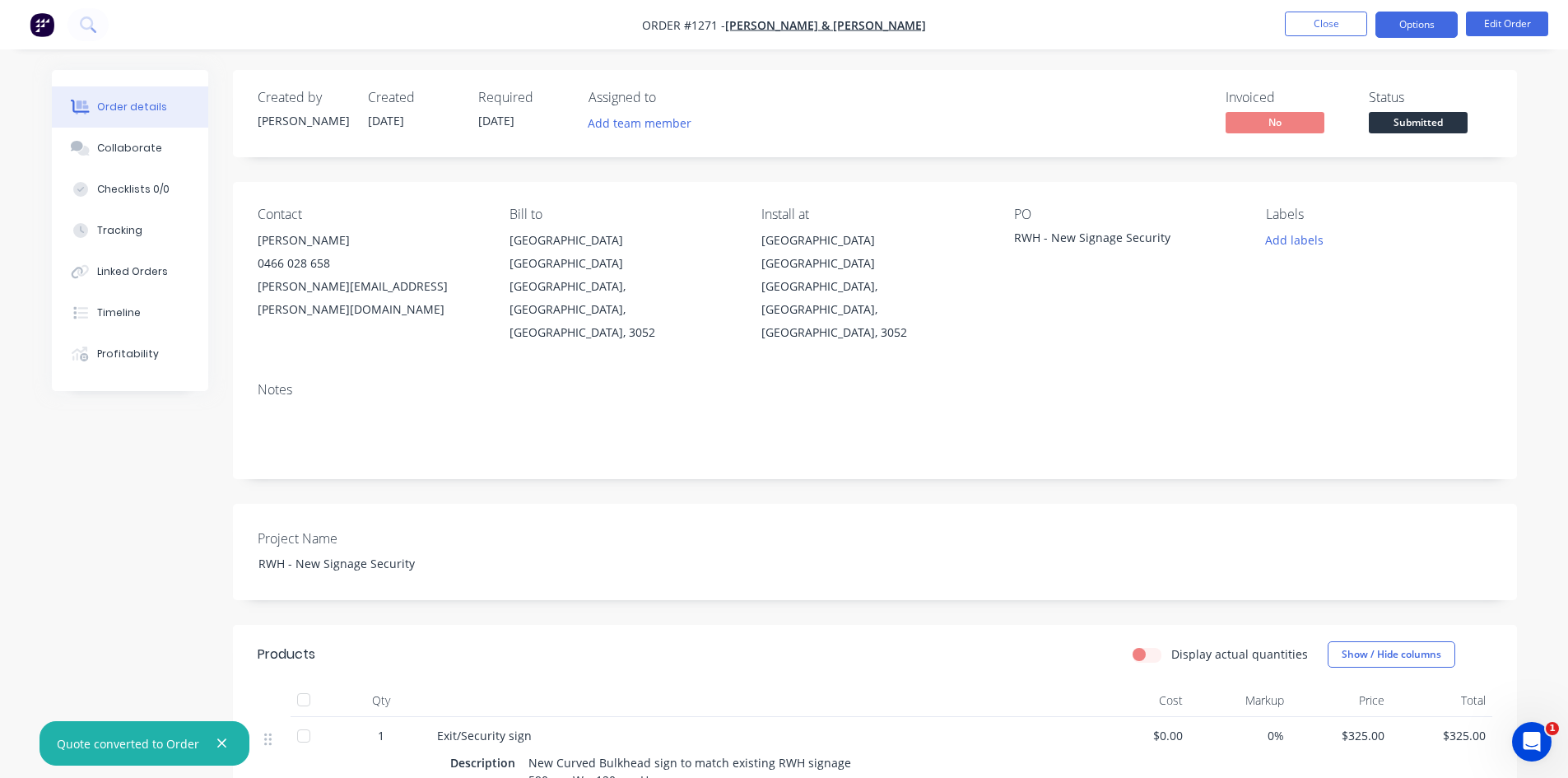
click at [1391, 24] on button "Options" at bounding box center [1416, 25] width 83 height 27
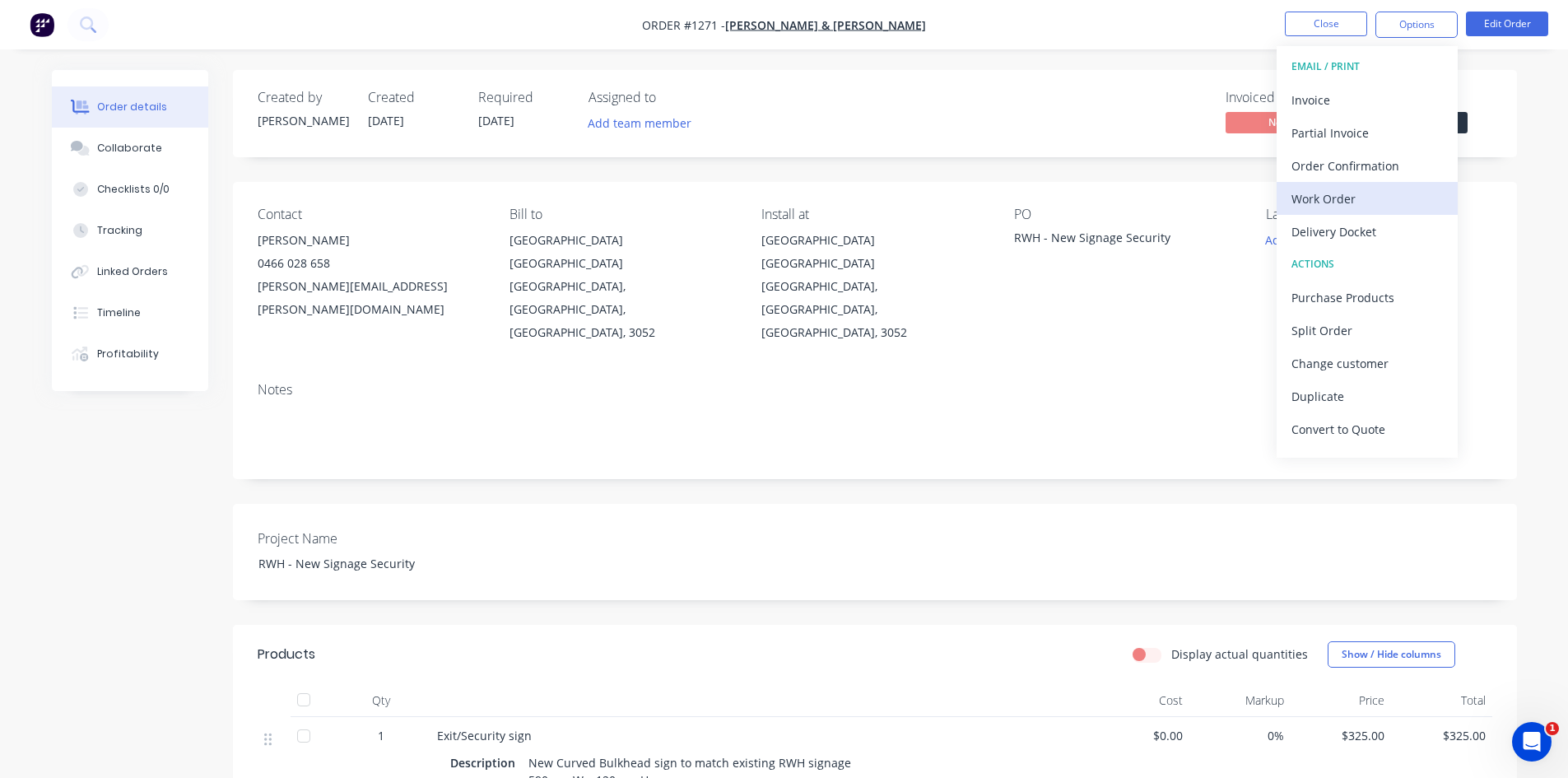
click at [1350, 200] on div "Work Order" at bounding box center [1368, 198] width 152 height 24
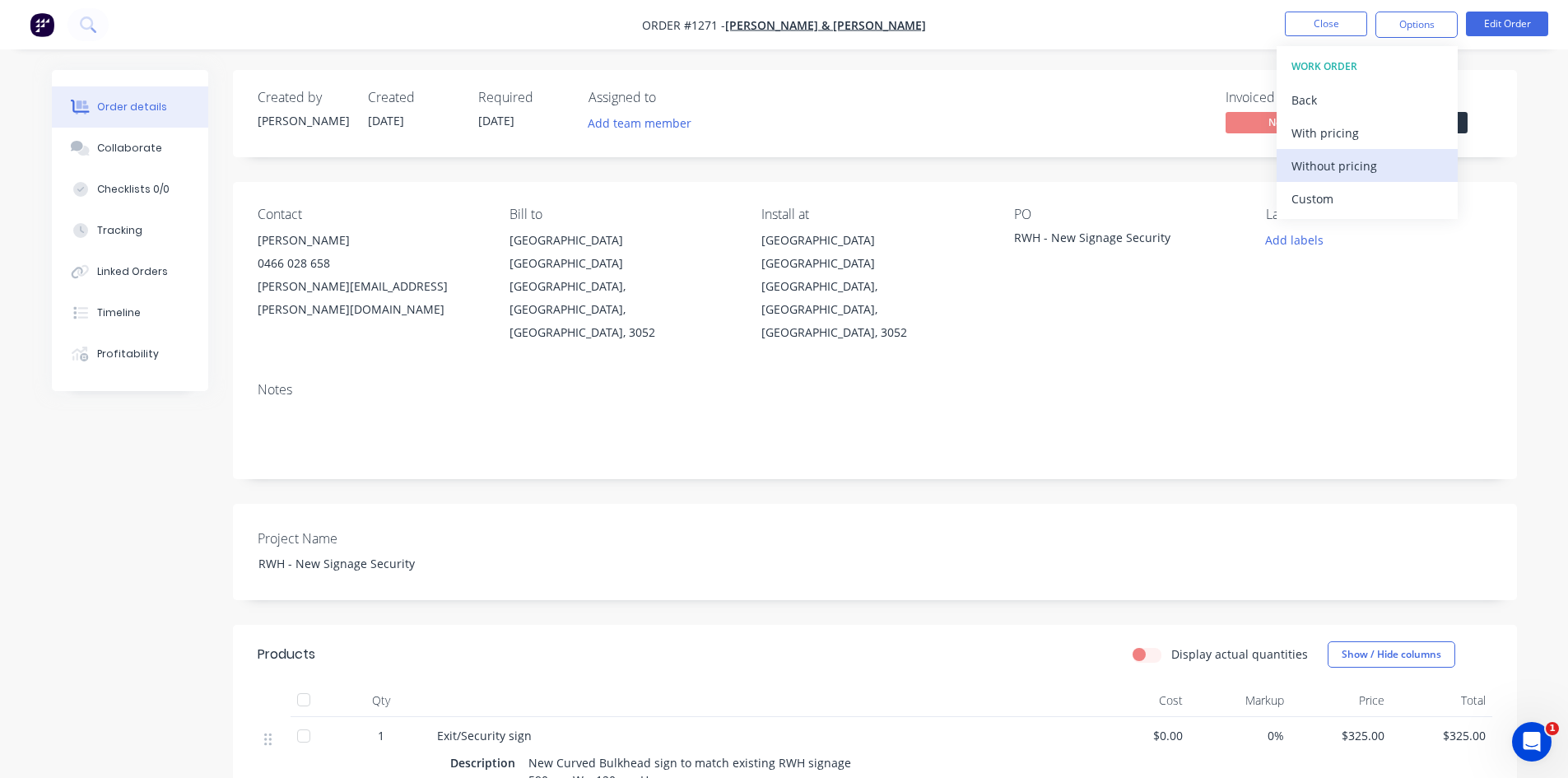
click at [1350, 175] on div "Without pricing" at bounding box center [1368, 165] width 152 height 24
